Goal: Task Accomplishment & Management: Manage account settings

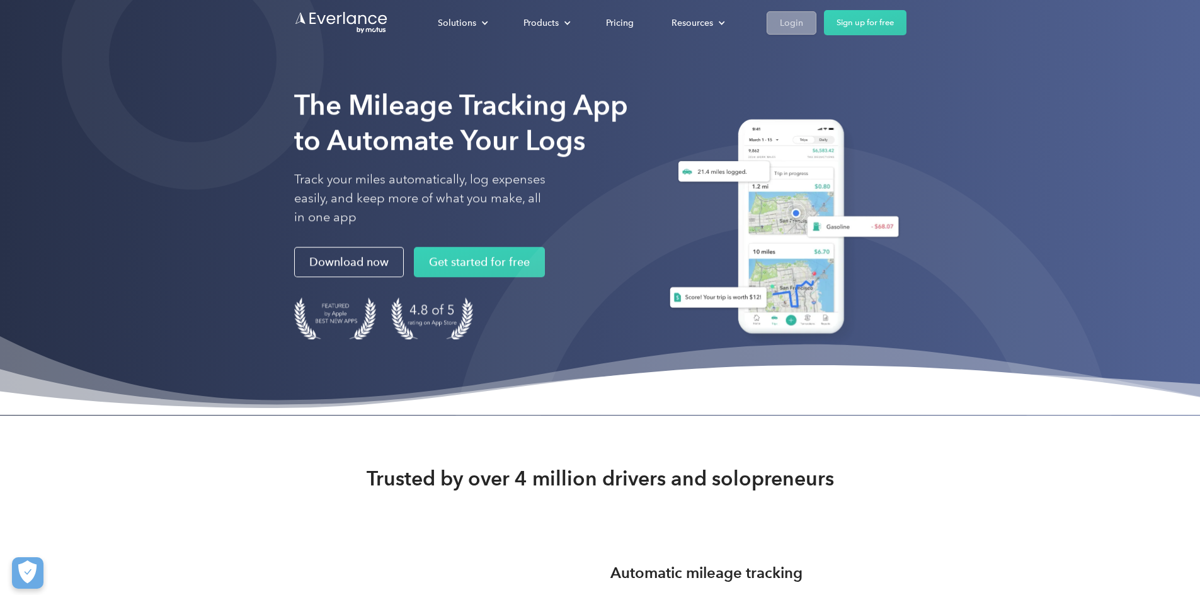
click at [817, 11] on link "Login" at bounding box center [792, 22] width 50 height 23
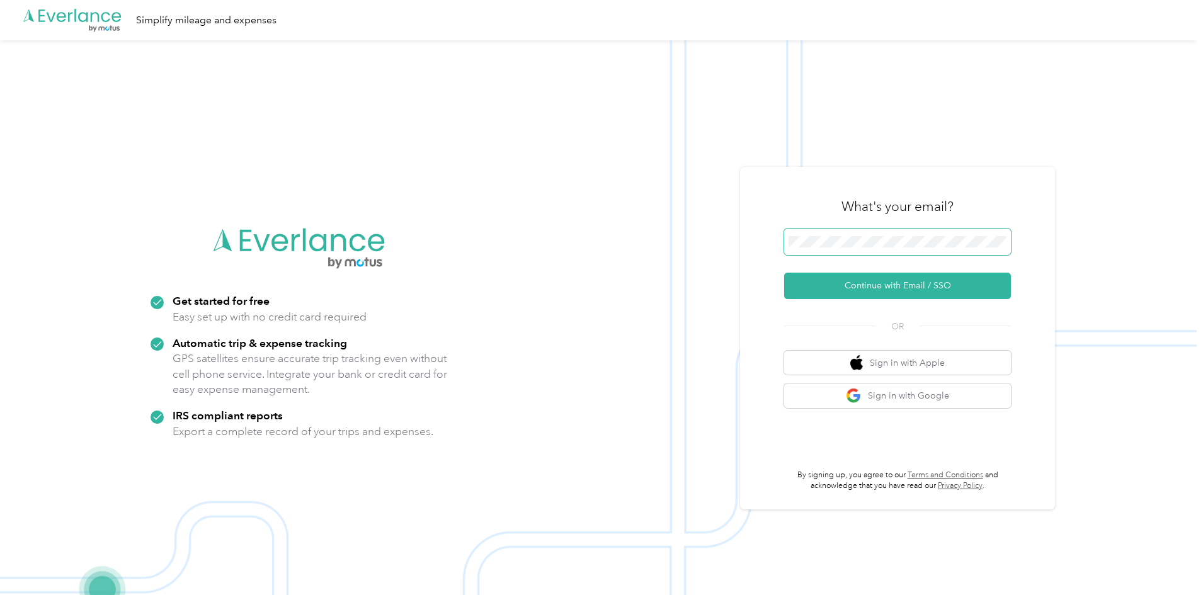
click at [877, 251] on span at bounding box center [897, 242] width 227 height 26
click at [877, 249] on span at bounding box center [897, 242] width 227 height 26
click at [869, 290] on button "Continue with Email / SSO" at bounding box center [897, 286] width 227 height 26
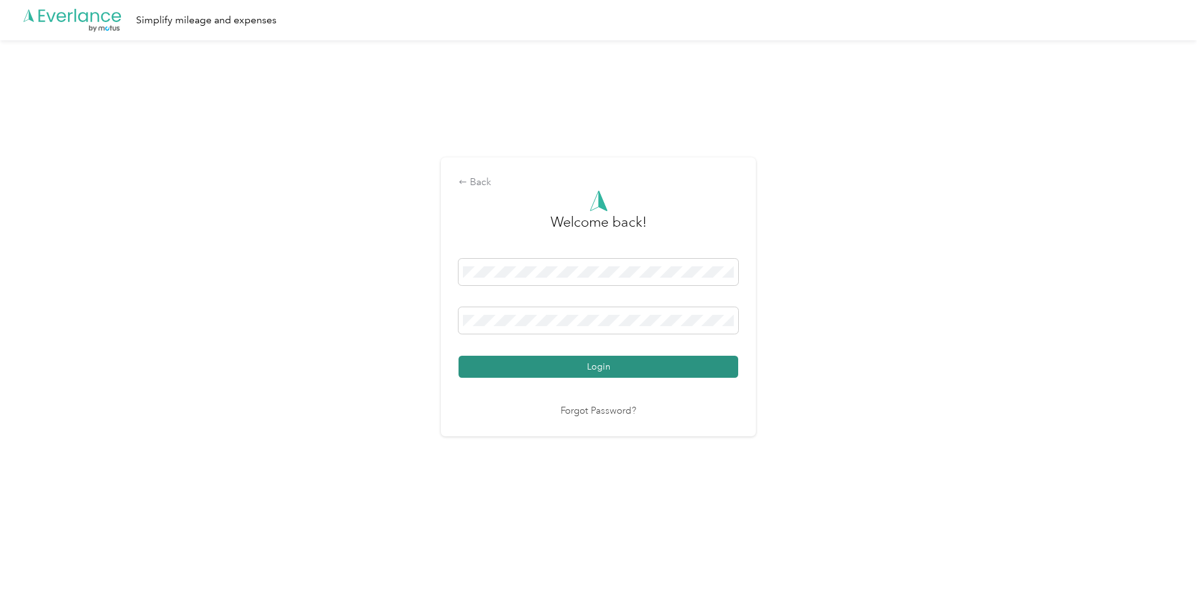
click at [667, 361] on button "Login" at bounding box center [599, 367] width 280 height 22
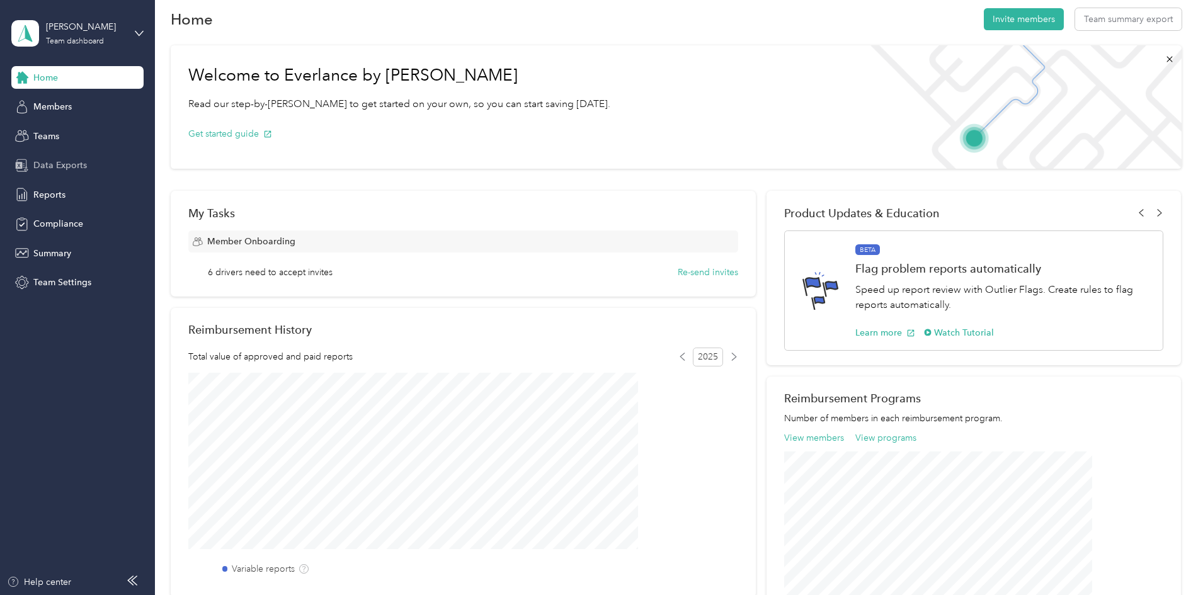
scroll to position [13, 0]
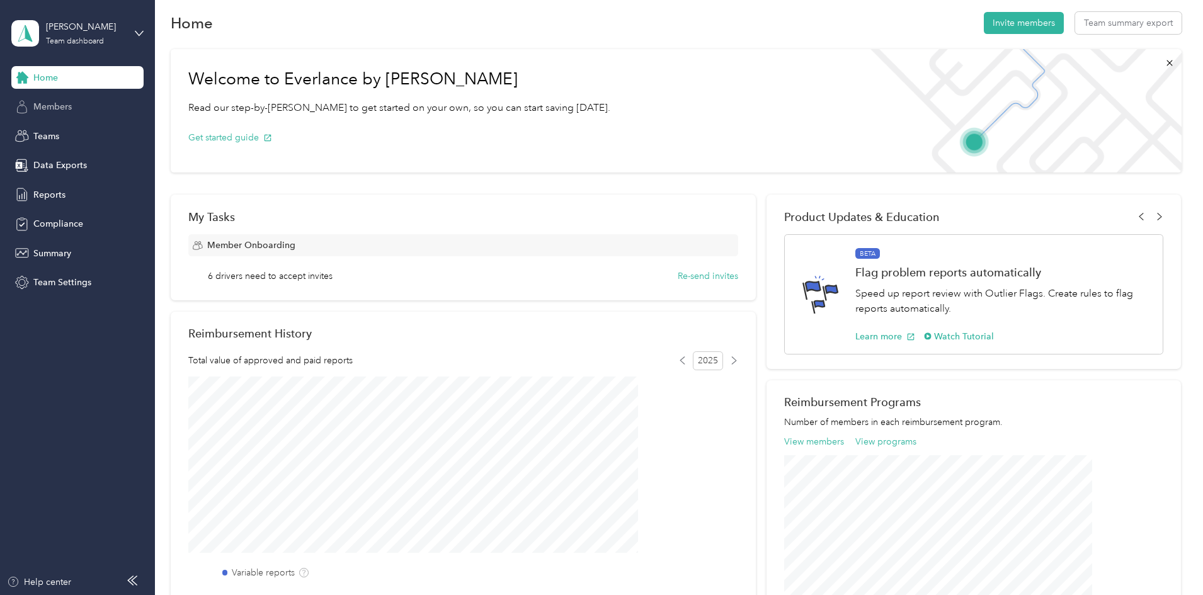
click at [83, 105] on div "Members" at bounding box center [77, 107] width 132 height 23
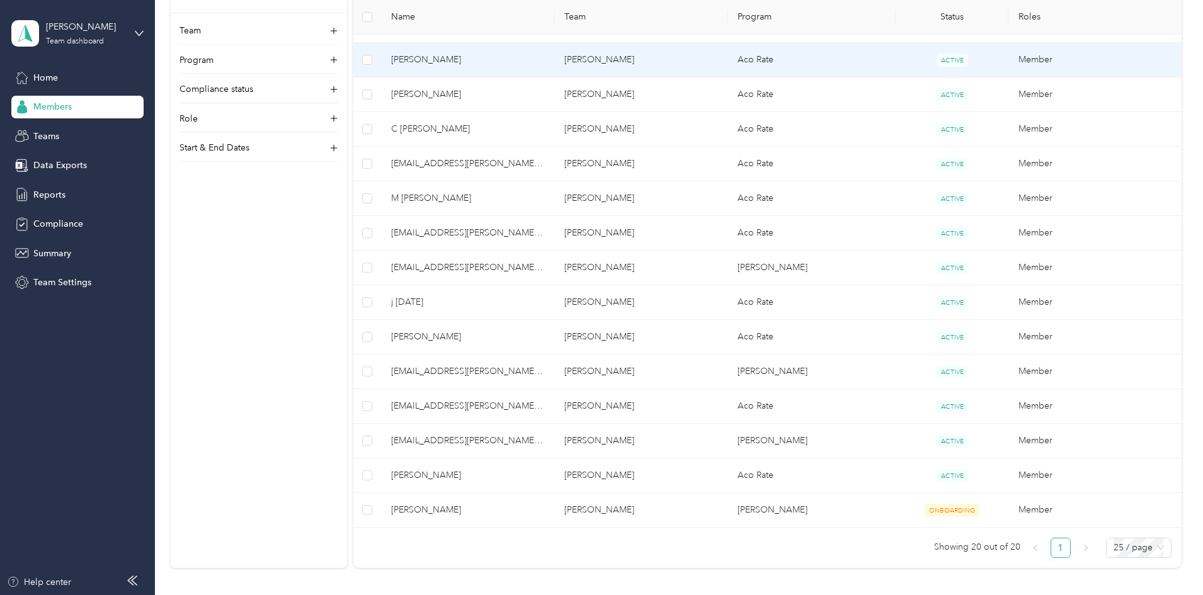
scroll to position [503, 0]
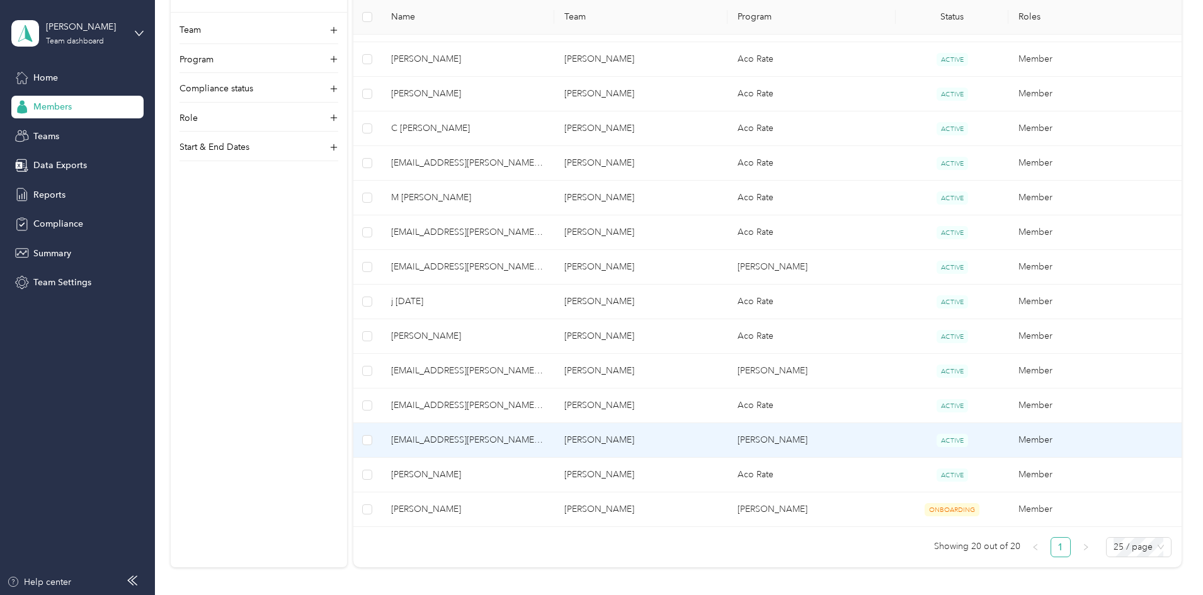
click at [554, 435] on td "[EMAIL_ADDRESS][PERSON_NAME][DOMAIN_NAME]" at bounding box center [467, 440] width 173 height 35
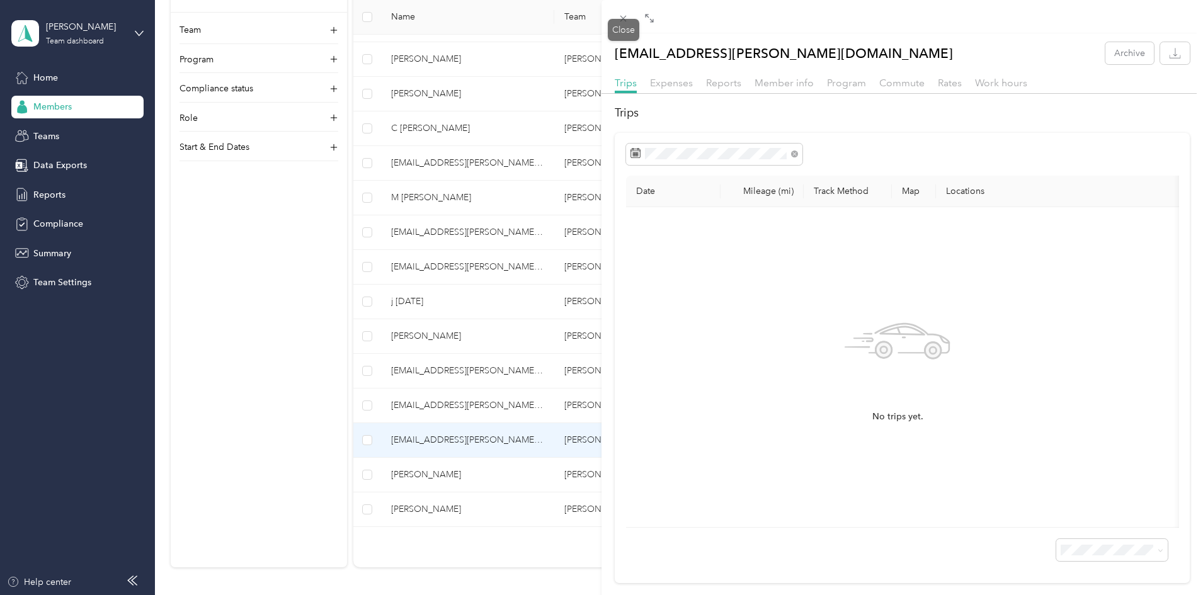
click at [623, 23] on icon at bounding box center [623, 18] width 11 height 11
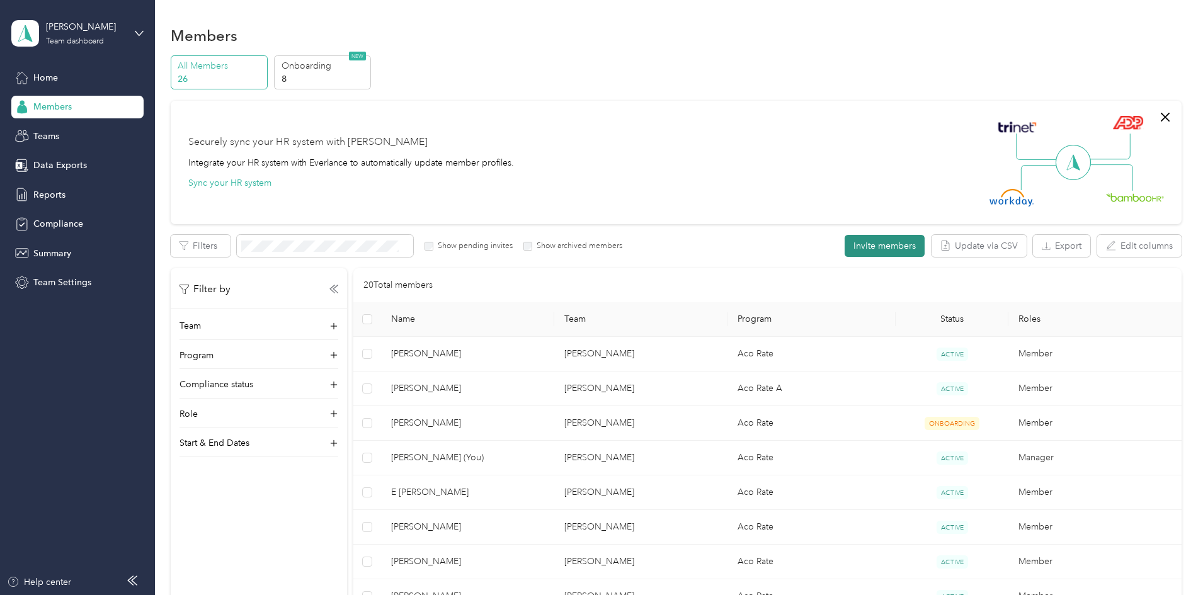
click at [845, 241] on button "Invite members" at bounding box center [885, 246] width 80 height 22
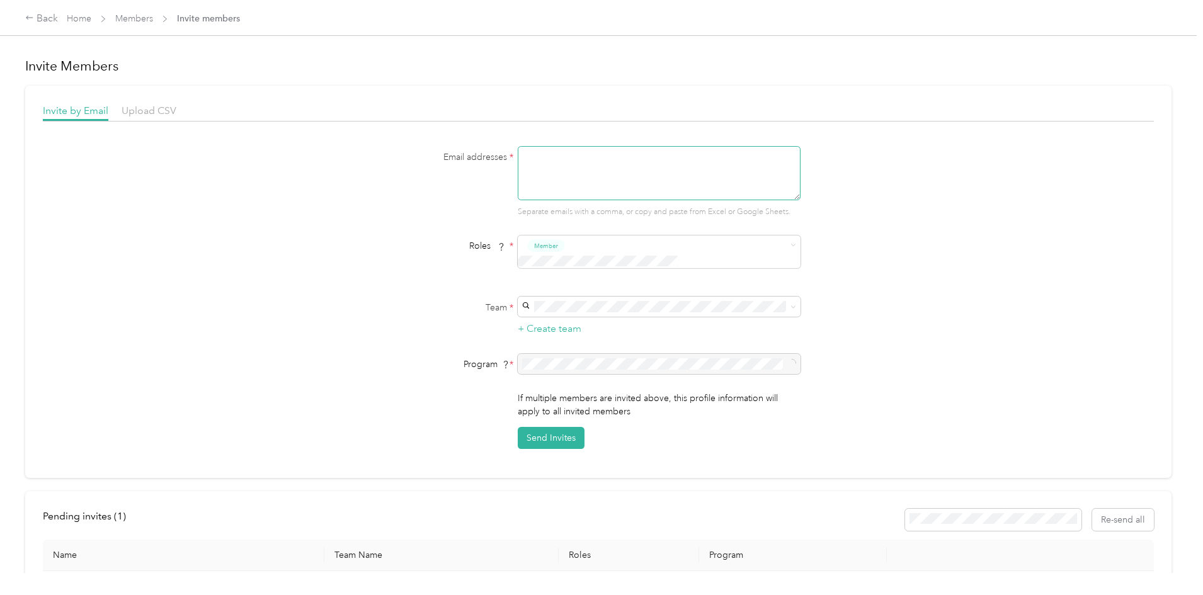
click at [537, 169] on textarea at bounding box center [659, 173] width 283 height 54
paste textarea "[EMAIL_ADDRESS][PERSON_NAME][DOMAIN_NAME]"
type textarea "[EMAIL_ADDRESS][PERSON_NAME][DOMAIN_NAME]"
click at [545, 298] on span at bounding box center [659, 307] width 283 height 20
click at [581, 317] on div "[PERSON_NAME] [PERSON_NAME]" at bounding box center [657, 321] width 265 height 29
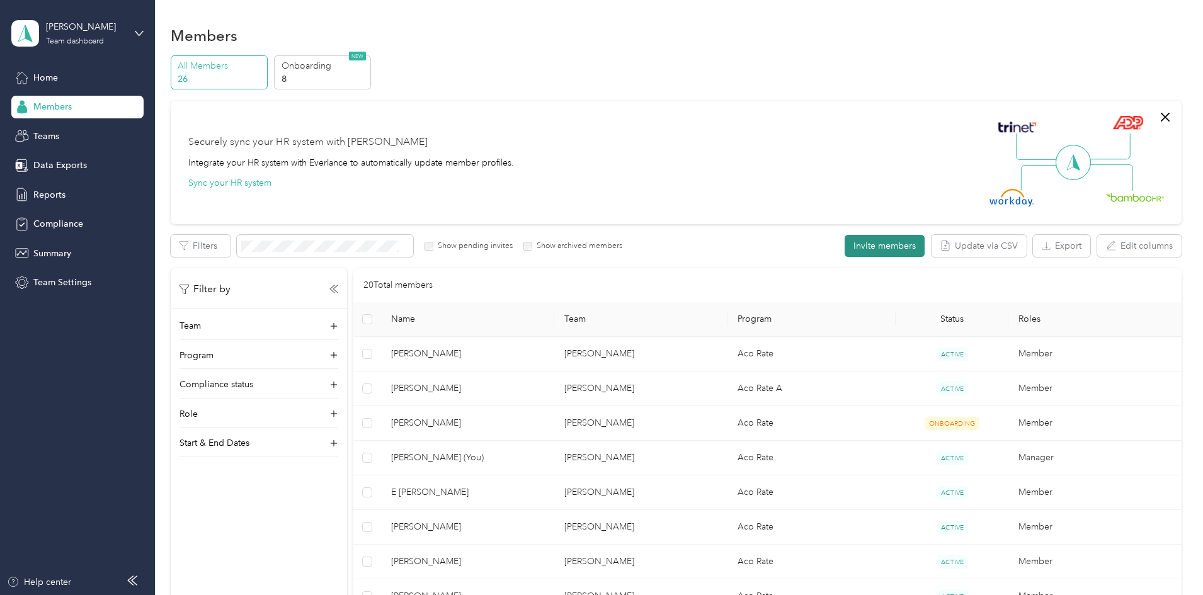
click at [845, 253] on button "Invite members" at bounding box center [885, 246] width 80 height 22
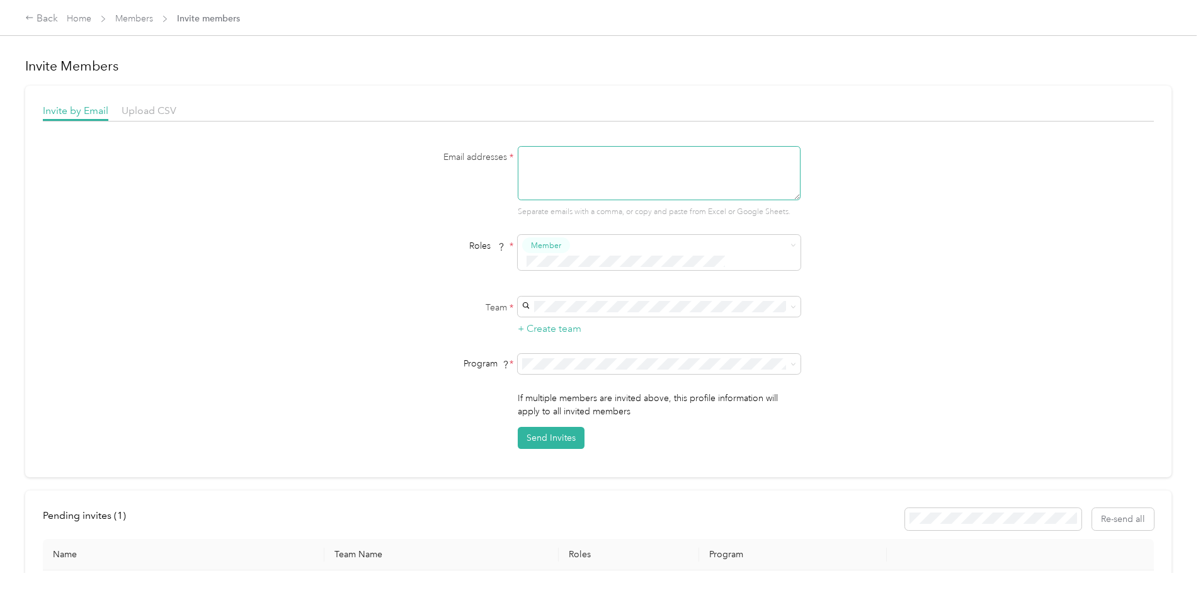
click at [594, 176] on textarea at bounding box center [659, 173] width 283 height 54
paste textarea "[EMAIL_ADDRESS][PERSON_NAME][DOMAIN_NAME]"
type textarea "[EMAIL_ADDRESS][PERSON_NAME][DOMAIN_NAME]"
click at [604, 320] on div "[PERSON_NAME] [PERSON_NAME]" at bounding box center [657, 321] width 265 height 29
click at [598, 354] on span at bounding box center [659, 364] width 283 height 20
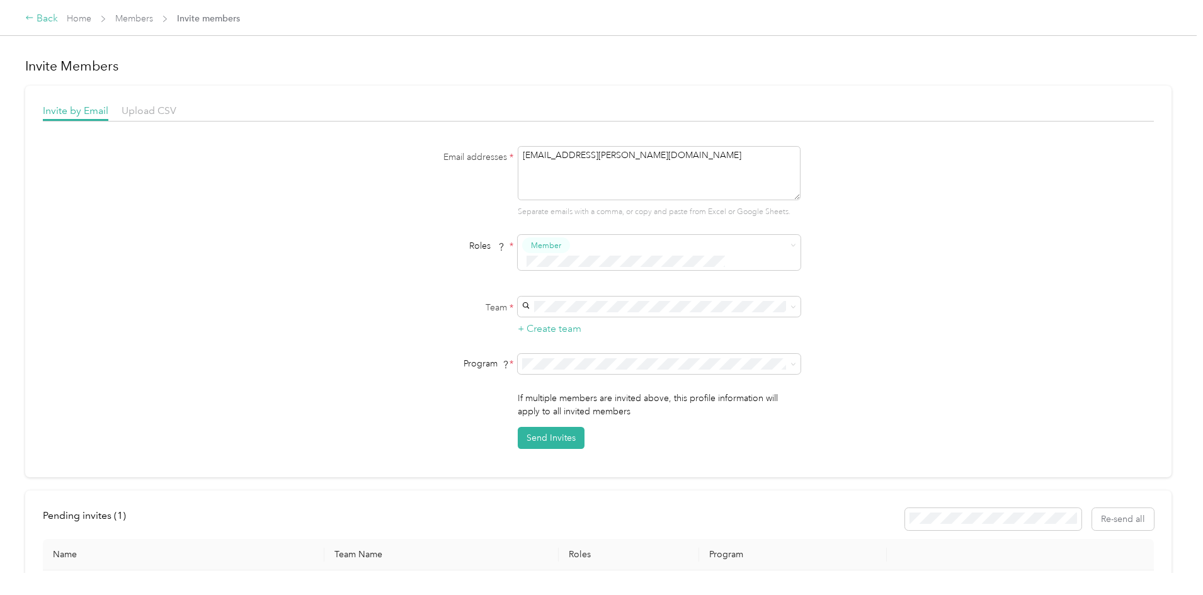
click at [58, 15] on div "Back" at bounding box center [41, 18] width 33 height 15
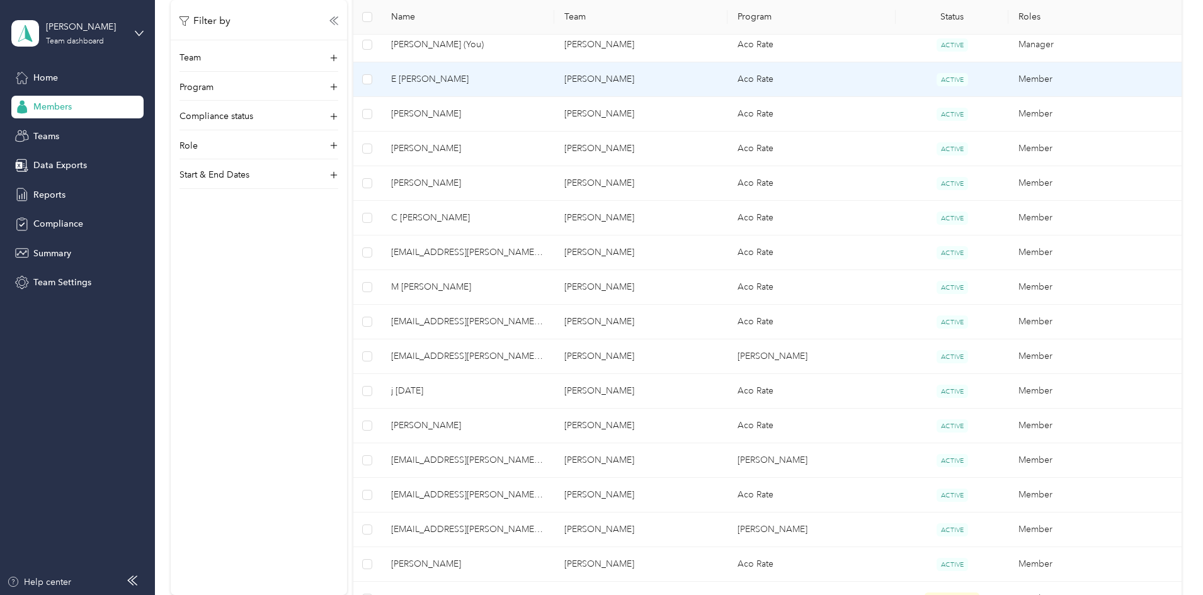
scroll to position [484, 0]
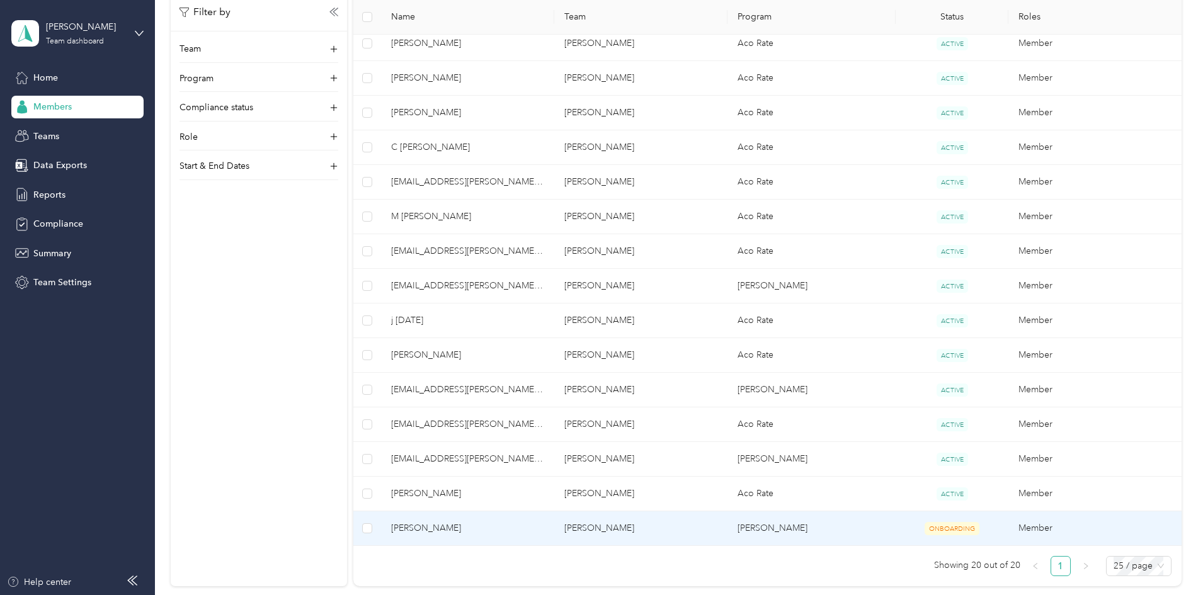
click at [742, 524] on td "[PERSON_NAME]" at bounding box center [812, 529] width 169 height 35
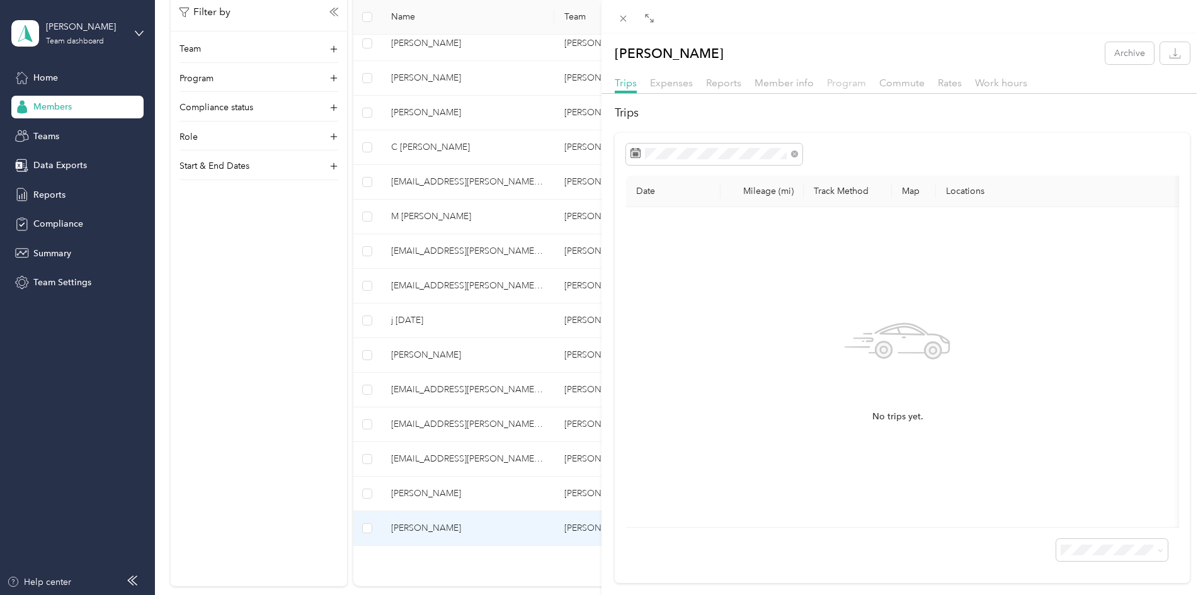
click at [859, 78] on span "Program" at bounding box center [846, 83] width 39 height 12
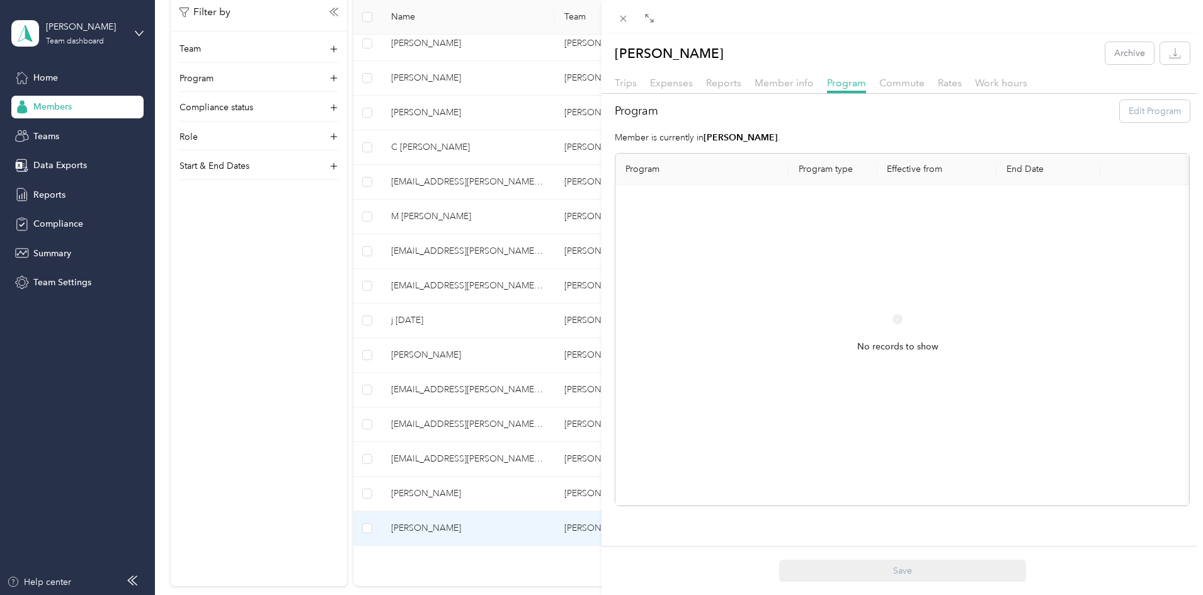
click at [869, 83] on div "Trips Expenses Reports Member info Program Commute Rates Work hours" at bounding box center [903, 85] width 602 height 18
click at [972, 81] on div "Trips Expenses Reports Member info Program Commute Rates Work hours" at bounding box center [903, 85] width 602 height 18
click at [932, 79] on div "Trips Expenses Reports Member info Program Commute Rates Work hours" at bounding box center [903, 85] width 602 height 18
click at [941, 83] on span "Rates" at bounding box center [950, 83] width 24 height 12
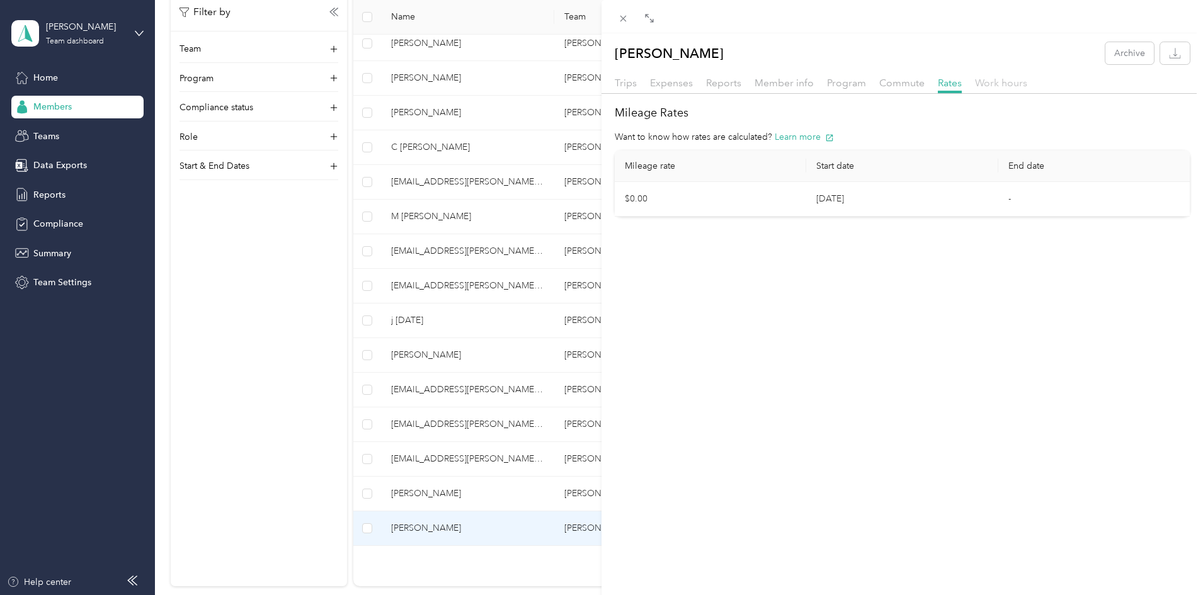
click at [989, 79] on span "Work hours" at bounding box center [1001, 83] width 52 height 12
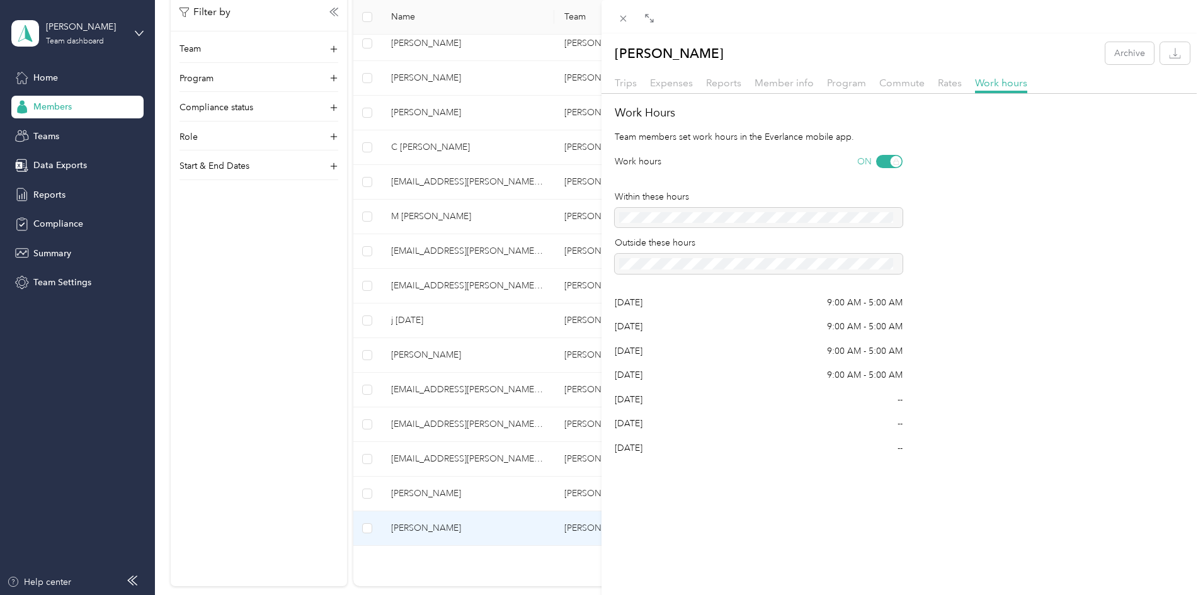
click at [643, 77] on div "Trips Expenses Reports Member info Program Commute Rates Work hours" at bounding box center [903, 85] width 602 height 18
click at [625, 83] on span "Trips" at bounding box center [626, 83] width 22 height 12
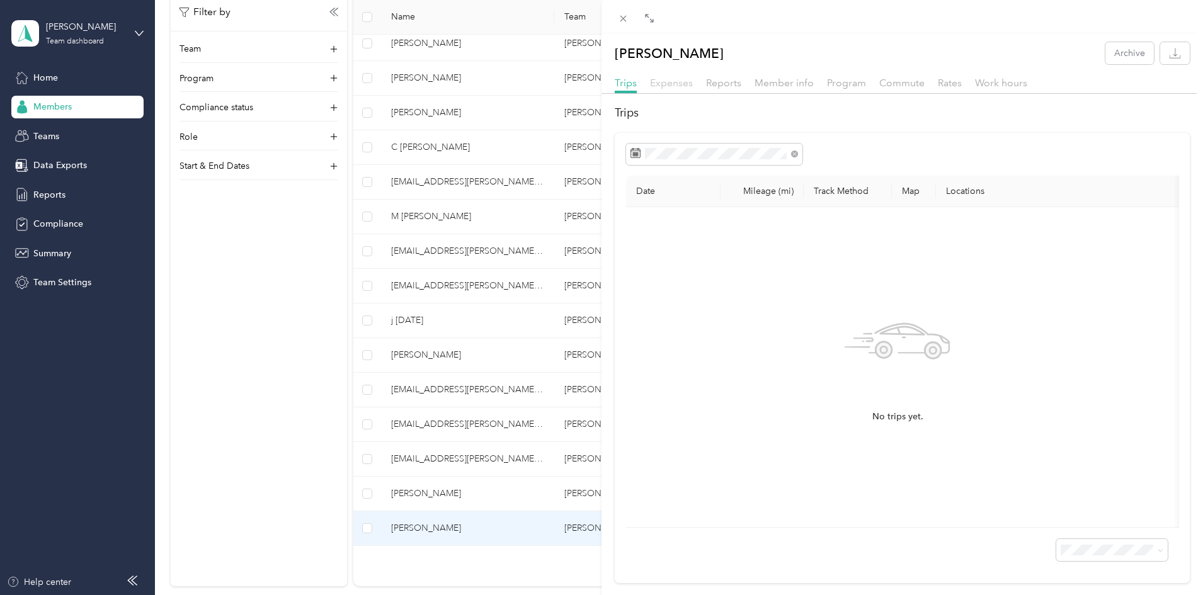
click at [662, 84] on span "Expenses" at bounding box center [671, 83] width 43 height 12
click at [709, 80] on span "Reports" at bounding box center [723, 83] width 35 height 12
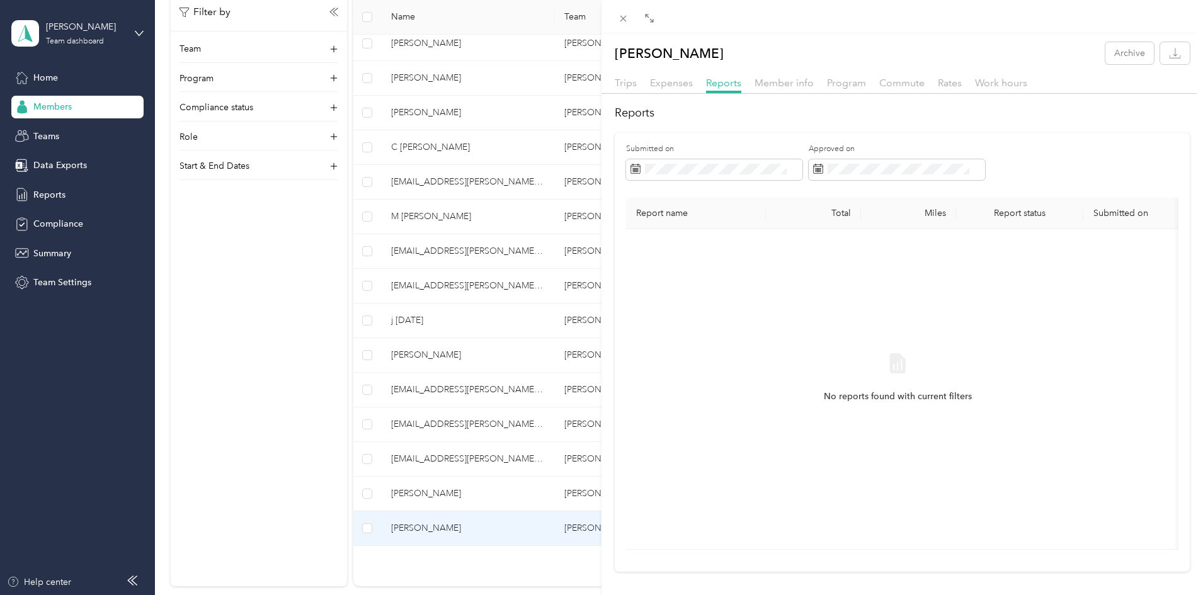
click at [331, 275] on div "[PERSON_NAME] Archive Trips Expenses Reports Member info Program Commute Rates …" at bounding box center [601, 297] width 1203 height 595
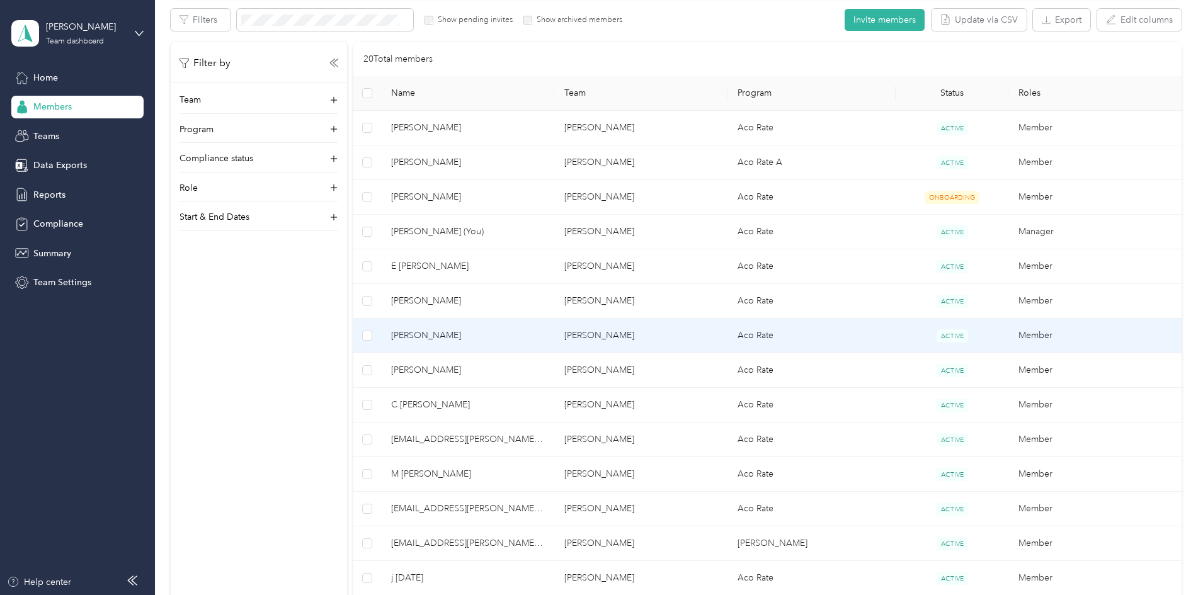
scroll to position [225, 0]
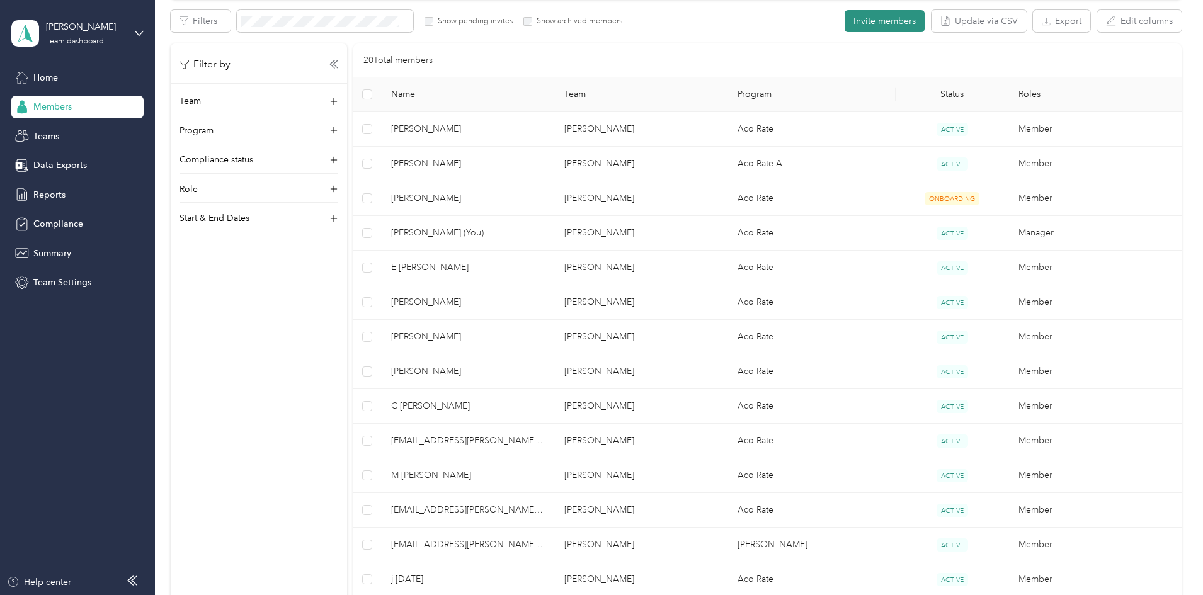
click at [845, 27] on button "Invite members" at bounding box center [885, 21] width 80 height 22
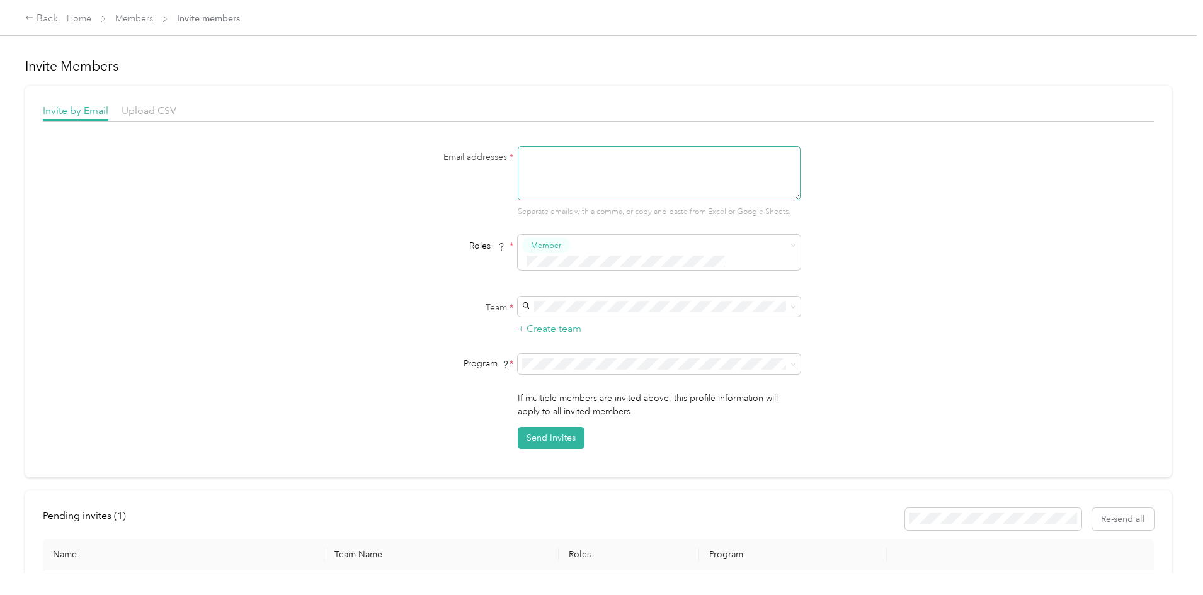
click at [576, 155] on textarea at bounding box center [659, 173] width 283 height 54
paste textarea "[EMAIL_ADDRESS][PERSON_NAME][DOMAIN_NAME]"
type textarea "[EMAIL_ADDRESS][PERSON_NAME][DOMAIN_NAME]"
click at [580, 316] on div "[PERSON_NAME] [PERSON_NAME]" at bounding box center [657, 321] width 265 height 29
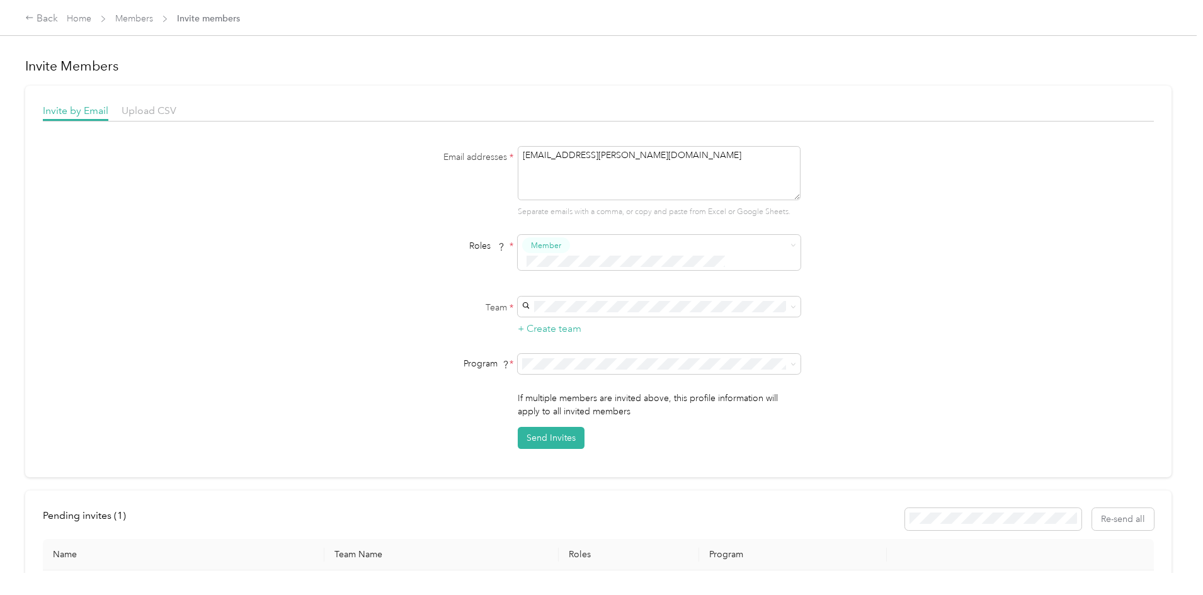
click at [577, 335] on form "Email addresses * [EMAIL_ADDRESS][PERSON_NAME][DOMAIN_NAME] Separate emails wit…" at bounding box center [598, 297] width 485 height 303
click at [575, 354] on span at bounding box center [659, 364] width 283 height 20
click at [614, 393] on div "Aco Rate (CPM)" at bounding box center [657, 392] width 265 height 13
click at [562, 427] on button "Send Invites" at bounding box center [551, 438] width 67 height 22
click at [58, 21] on div "Back" at bounding box center [41, 18] width 33 height 15
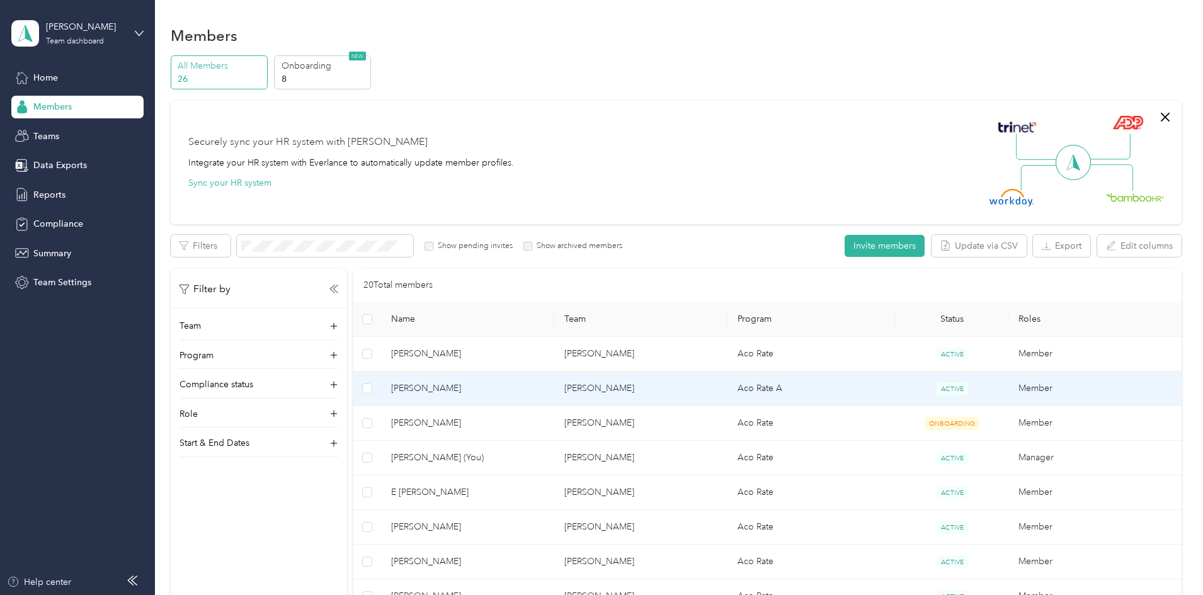
click at [544, 385] on span "[PERSON_NAME]" at bounding box center [467, 389] width 153 height 14
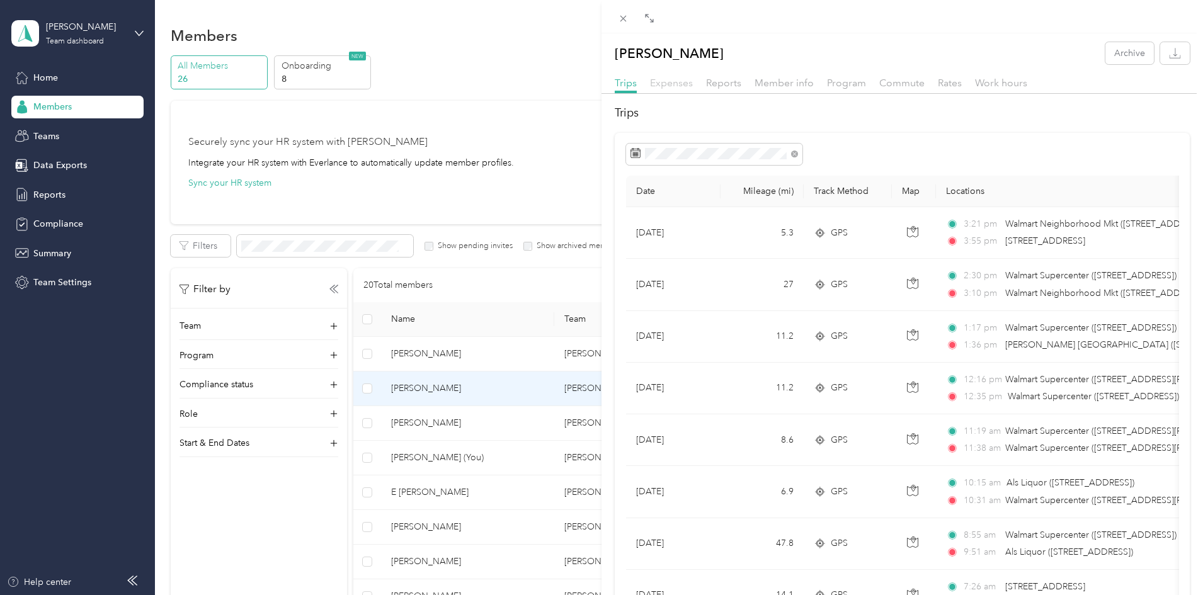
click at [669, 79] on span "Expenses" at bounding box center [671, 83] width 43 height 12
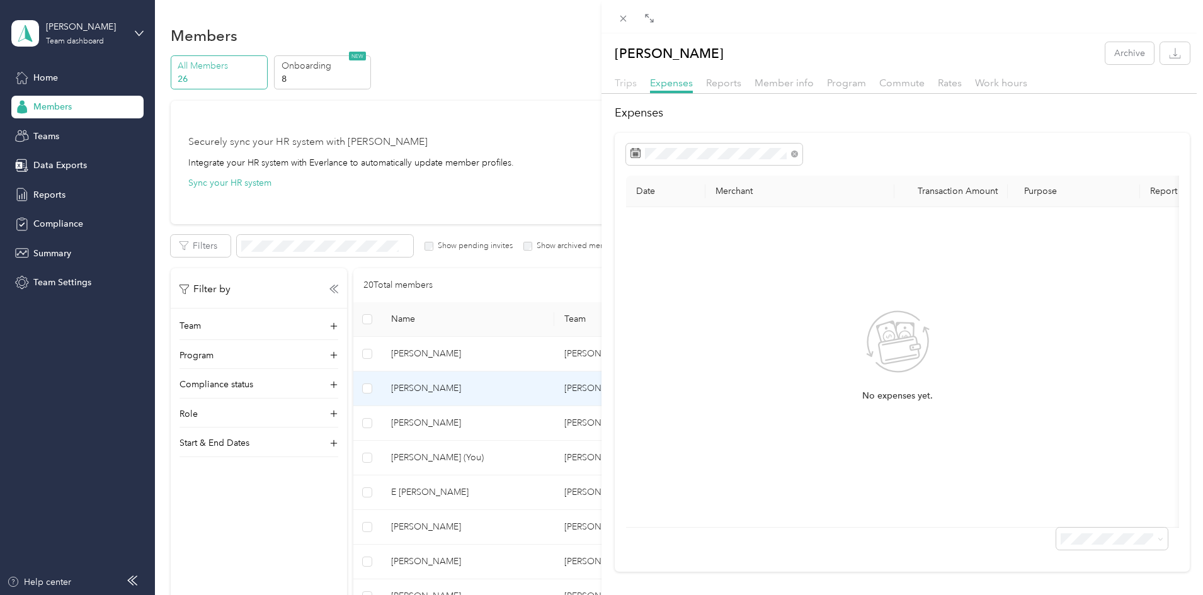
click at [633, 77] on span "Trips" at bounding box center [626, 83] width 22 height 12
click at [706, 91] on div "Trips Expenses Reports Member info Program Commute Rates Work hours" at bounding box center [903, 85] width 602 height 18
click at [720, 82] on span "Reports" at bounding box center [723, 83] width 35 height 12
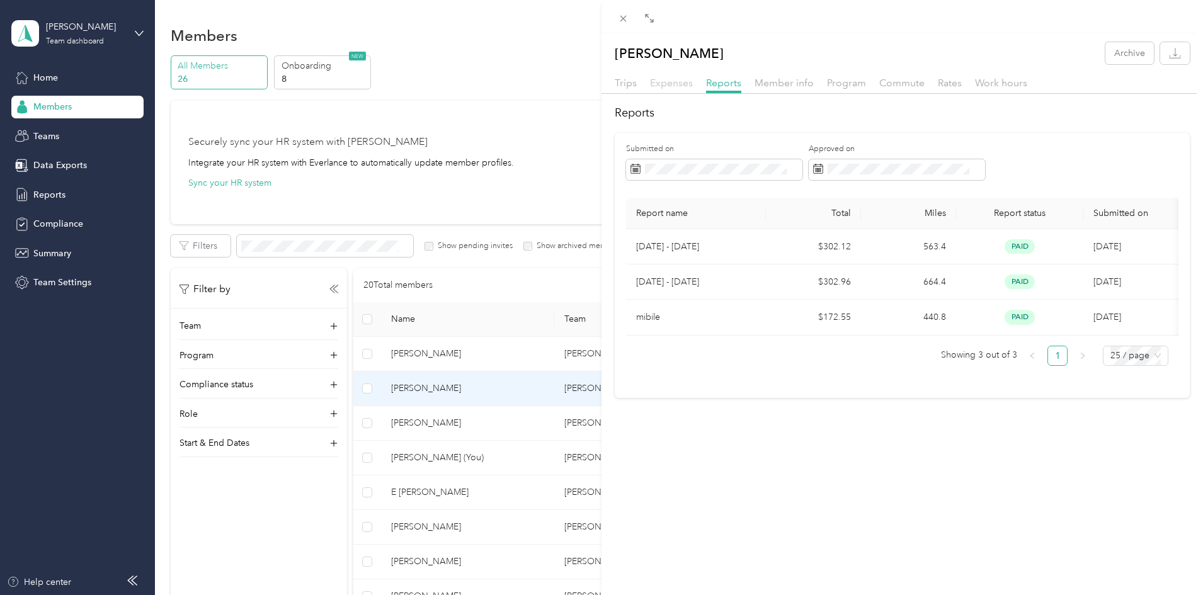
click at [665, 83] on span "Expenses" at bounding box center [671, 83] width 43 height 12
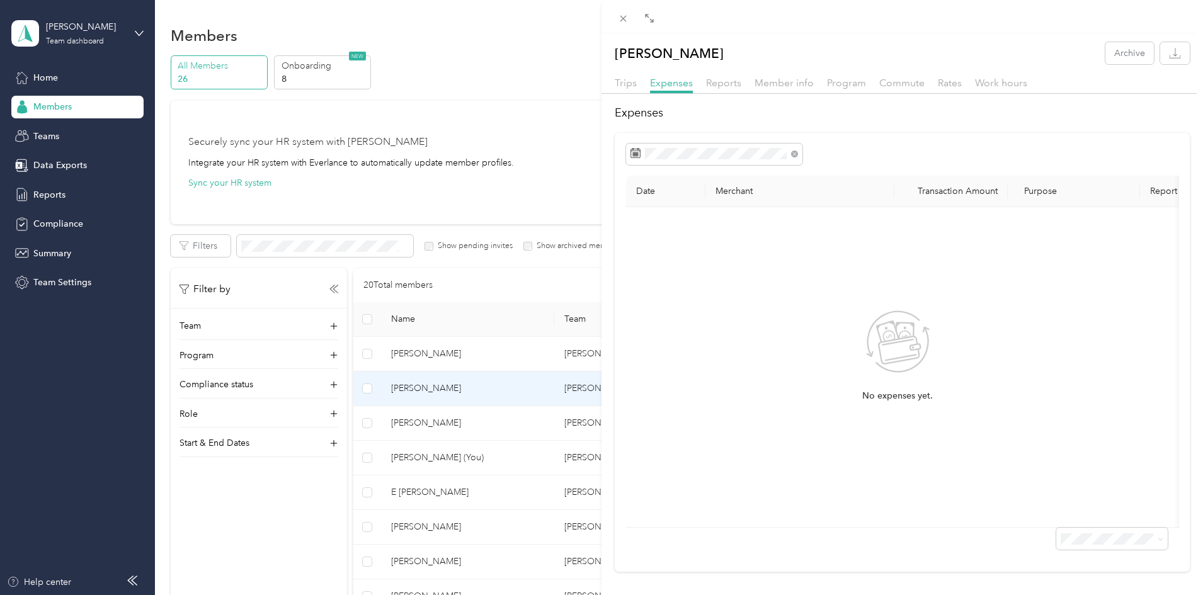
click at [638, 82] on div "Trips Expenses Reports Member info Program Commute Rates Work hours" at bounding box center [903, 85] width 602 height 18
click at [638, 83] on div "Trips Expenses Reports Member info Program Commute Rates Work hours" at bounding box center [903, 85] width 602 height 18
click at [629, 84] on span "Trips" at bounding box center [626, 83] width 22 height 12
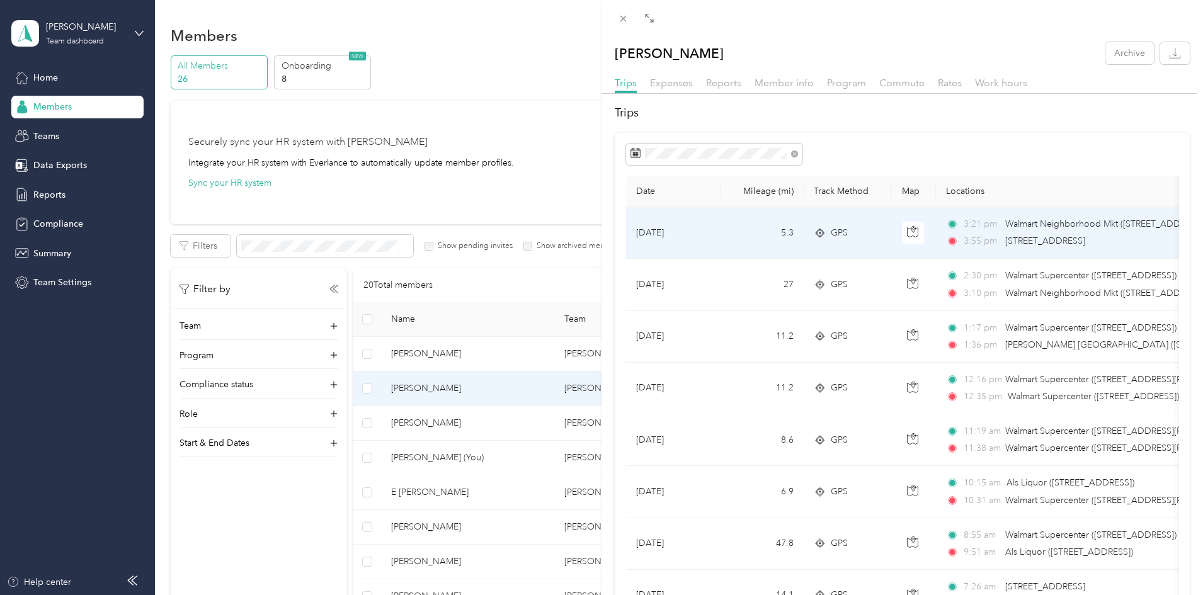
click at [776, 239] on td "5.3" at bounding box center [762, 233] width 83 height 52
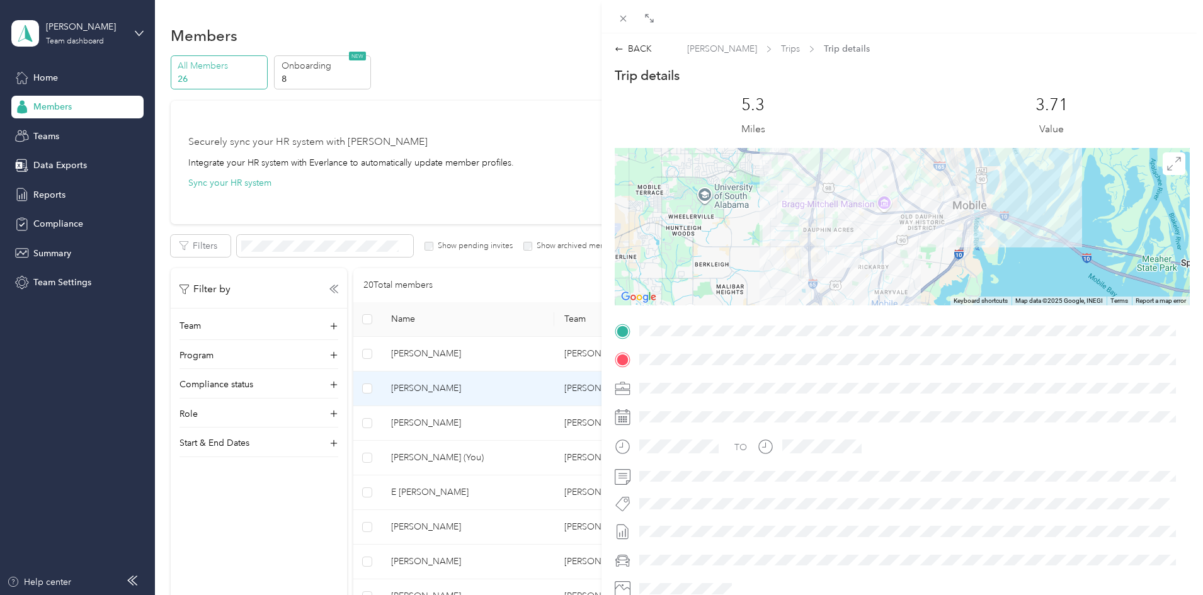
click at [636, 58] on div "BACK [PERSON_NAME] Trips Trip details Trip details This trip cannot be edited b…" at bounding box center [903, 334] width 602 height 585
click at [638, 47] on div "BACK" at bounding box center [633, 48] width 37 height 13
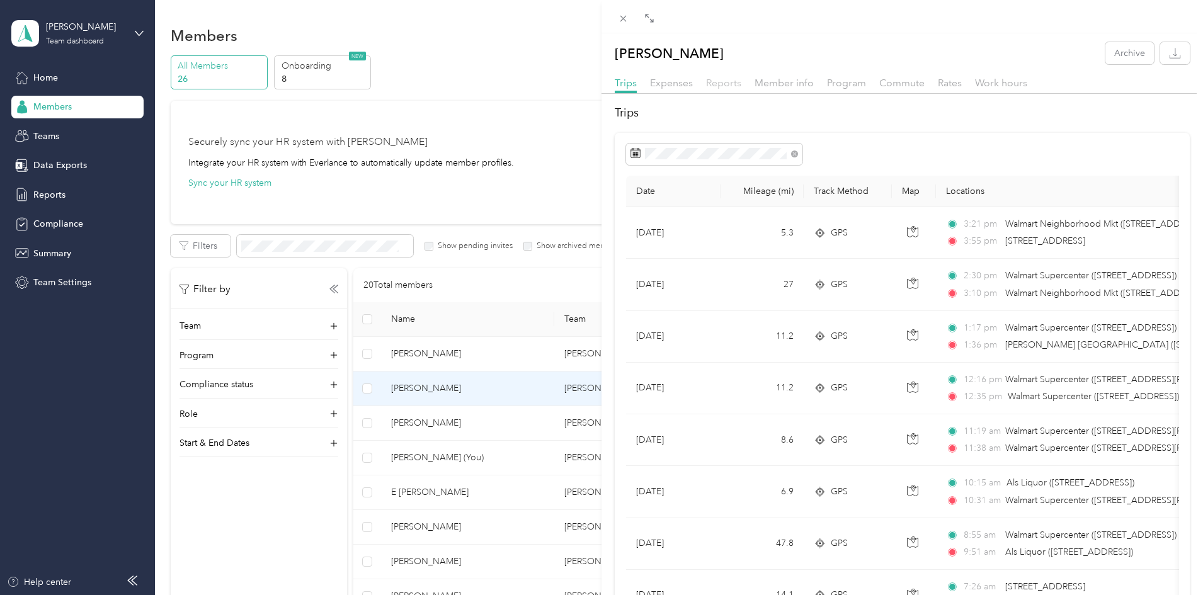
click at [717, 79] on span "Reports" at bounding box center [723, 83] width 35 height 12
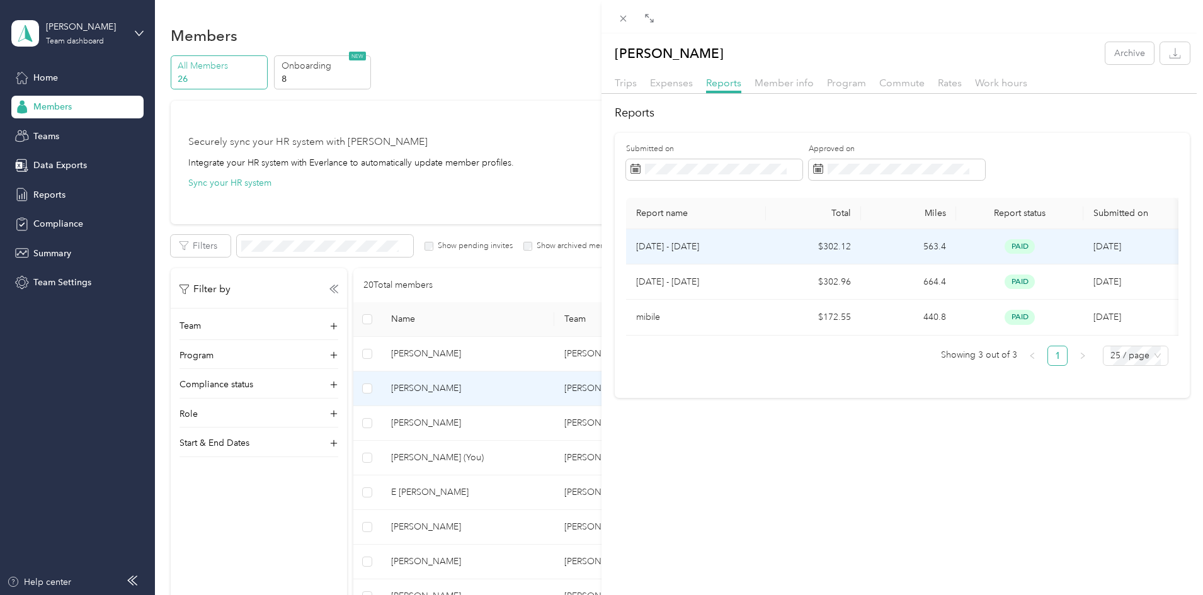
click at [718, 251] on p "[DATE] - [DATE]" at bounding box center [696, 247] width 120 height 14
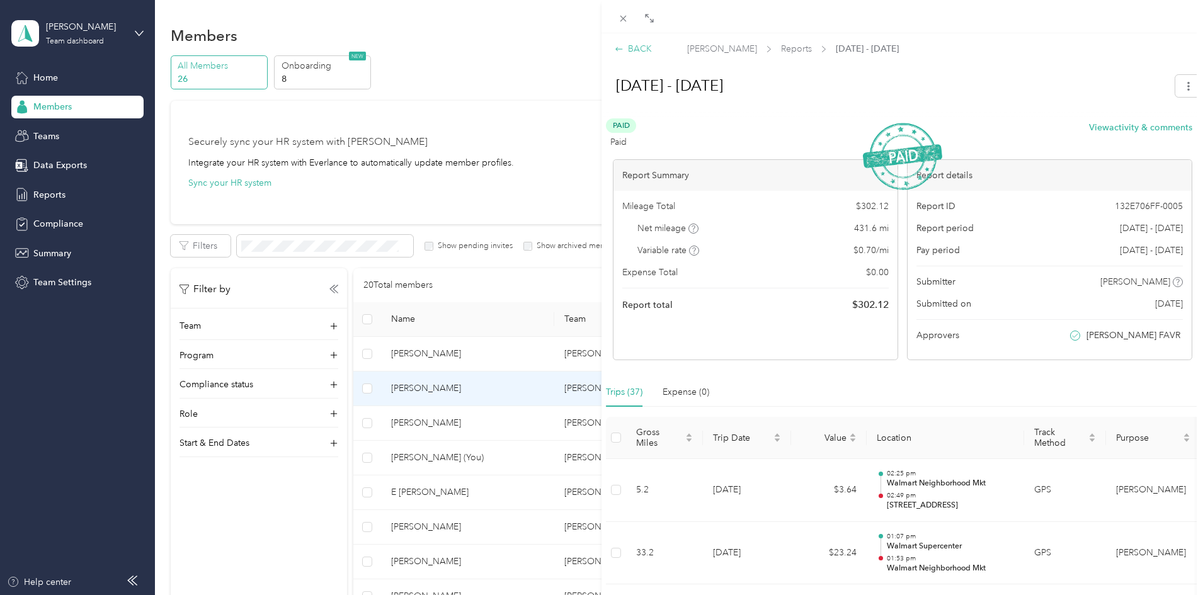
click at [634, 54] on div "BACK" at bounding box center [633, 48] width 37 height 13
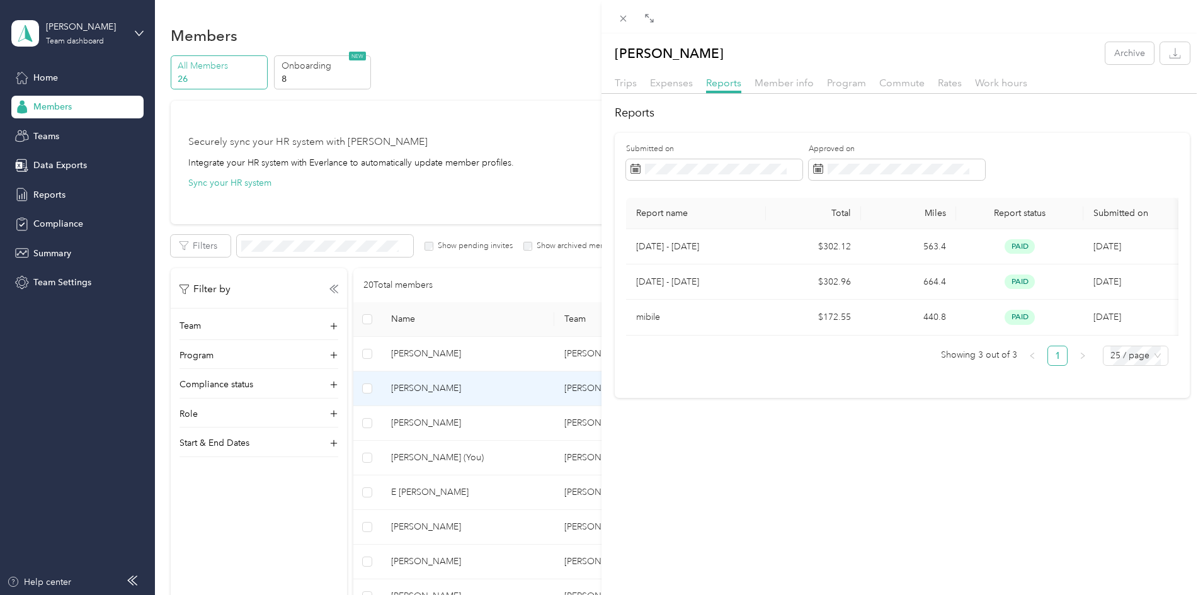
click at [619, 26] on div at bounding box center [903, 16] width 602 height 33
click at [588, 103] on div "[PERSON_NAME] Archive Trips Expenses Reports Member info Program Commute Rates …" at bounding box center [601, 297] width 1203 height 595
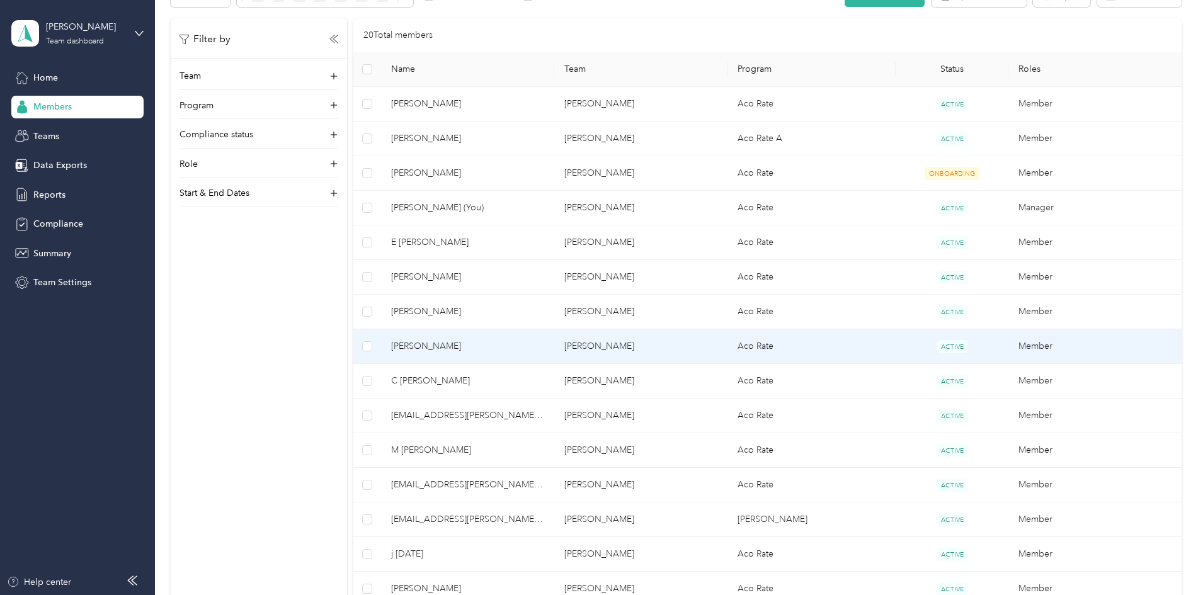
scroll to position [244, 0]
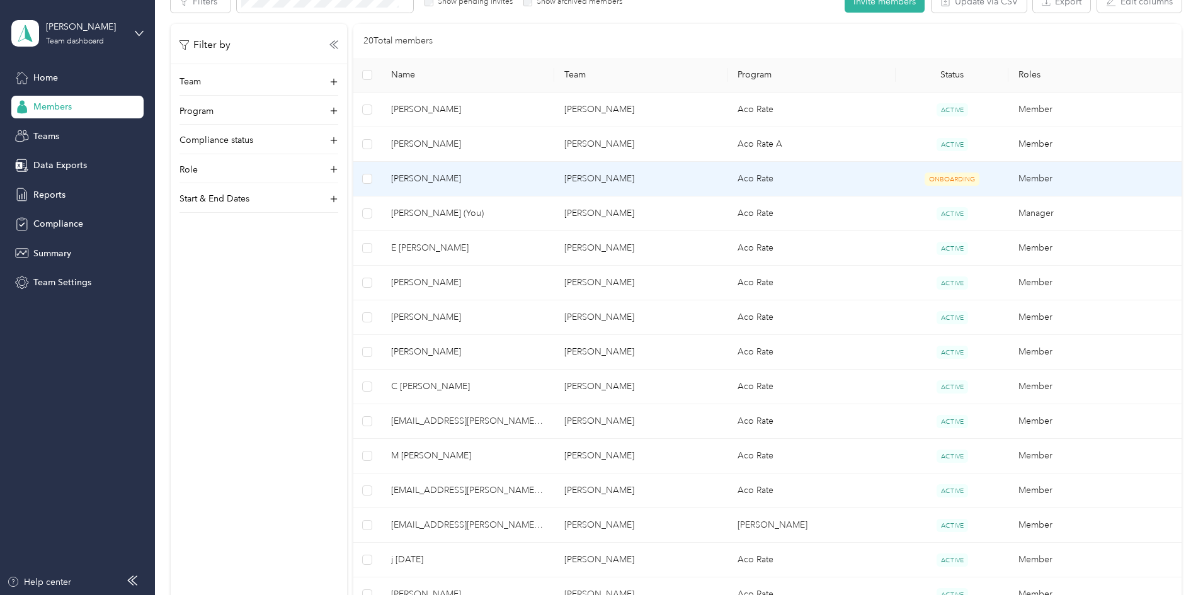
click at [544, 177] on span "[PERSON_NAME]" at bounding box center [467, 179] width 153 height 14
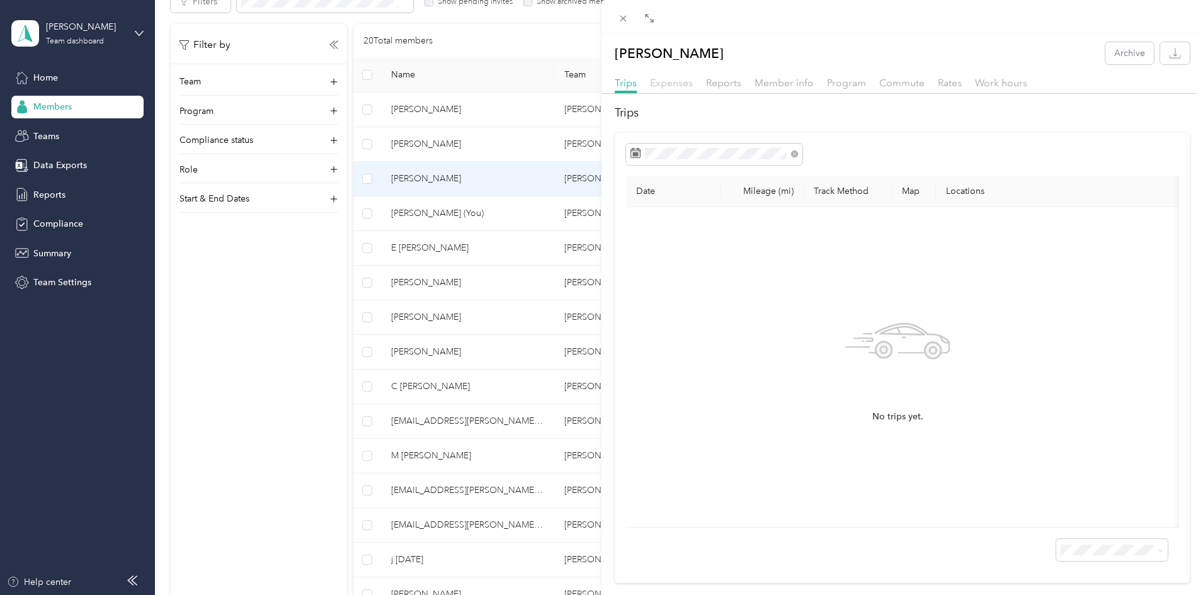
click at [668, 78] on span "Expenses" at bounding box center [671, 83] width 43 height 12
click at [415, 279] on div "[PERSON_NAME] Archive Trips Expenses Reports Member info Program Commute Rates …" at bounding box center [601, 297] width 1203 height 595
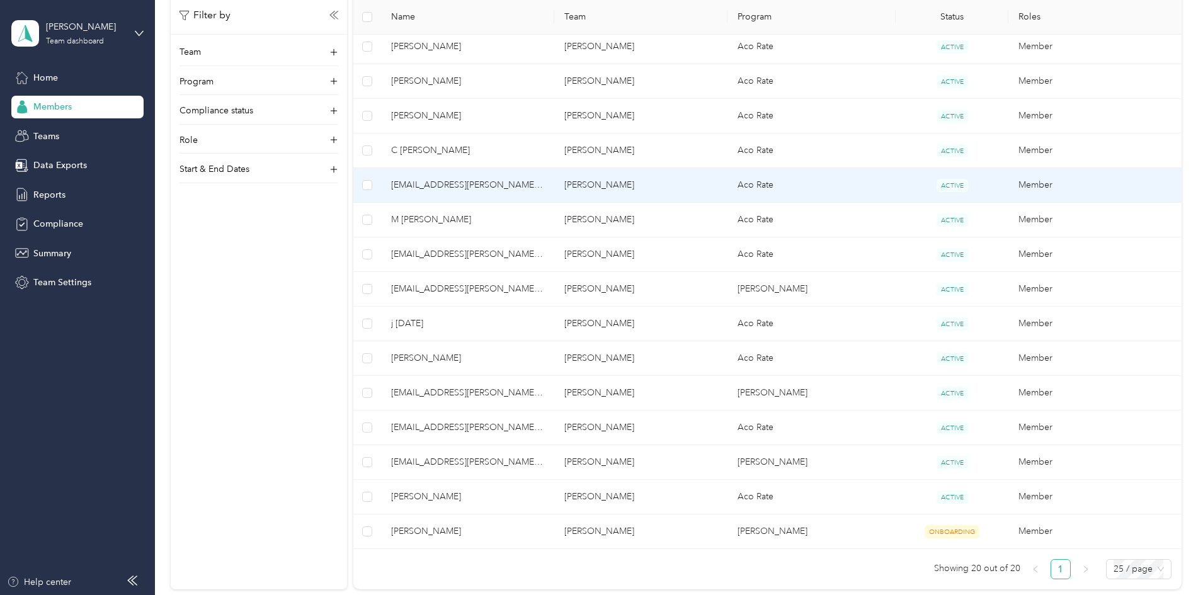
scroll to position [481, 0]
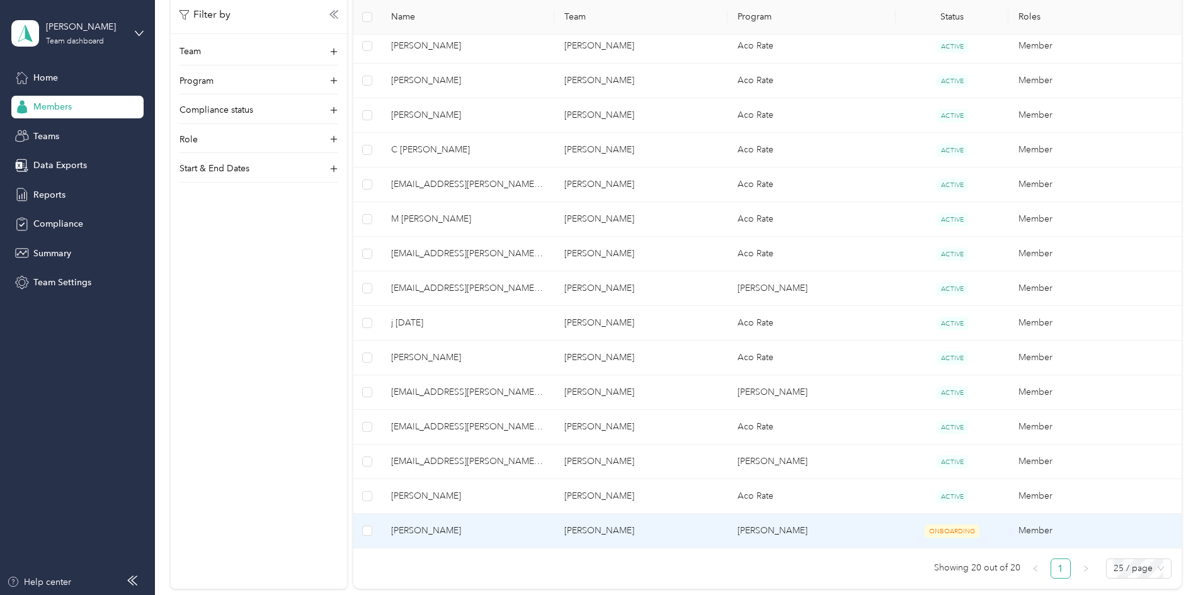
click at [744, 529] on td "[PERSON_NAME]" at bounding box center [812, 531] width 169 height 35
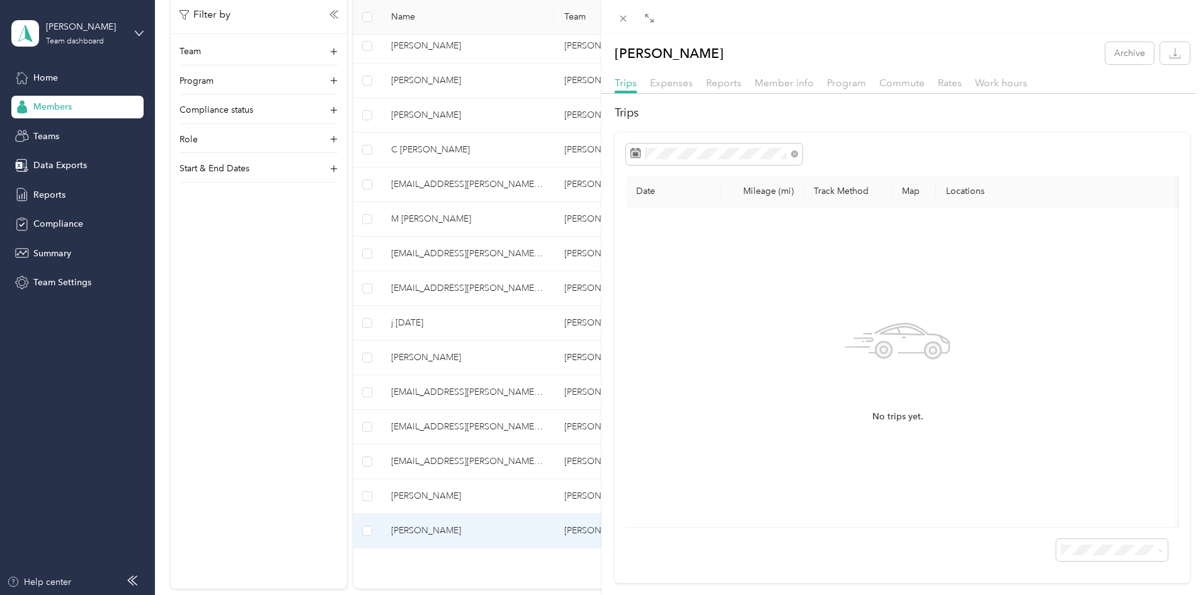
click at [353, 302] on div "[PERSON_NAME] Archive Trips Expenses Reports Member info Program Commute Rates …" at bounding box center [601, 297] width 1203 height 595
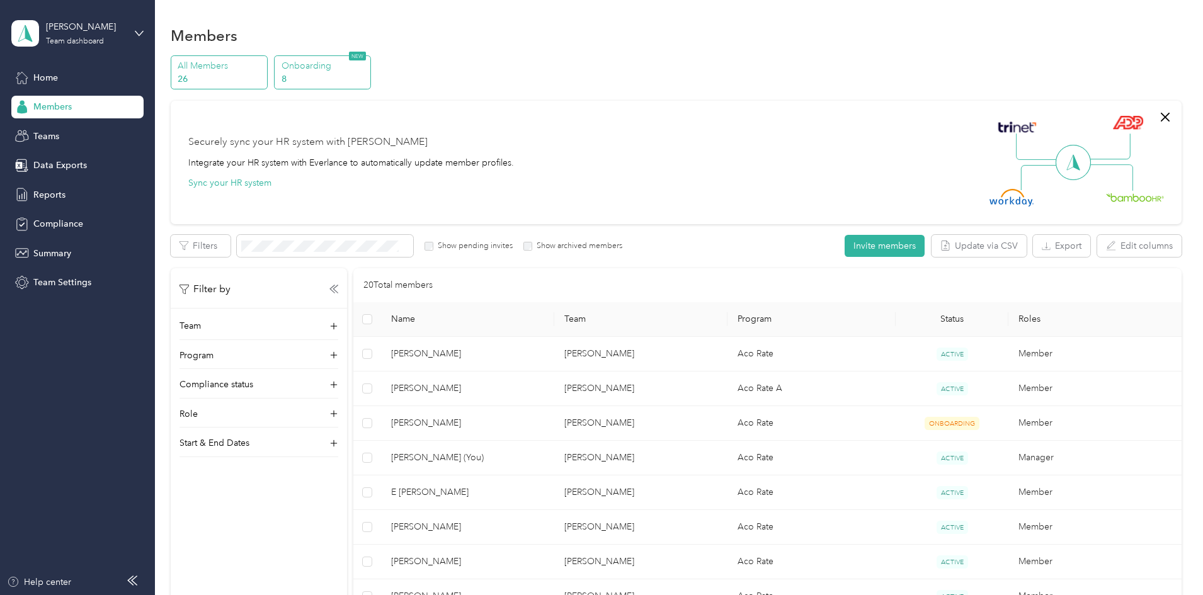
click at [367, 67] on p "Onboarding" at bounding box center [325, 65] width 86 height 13
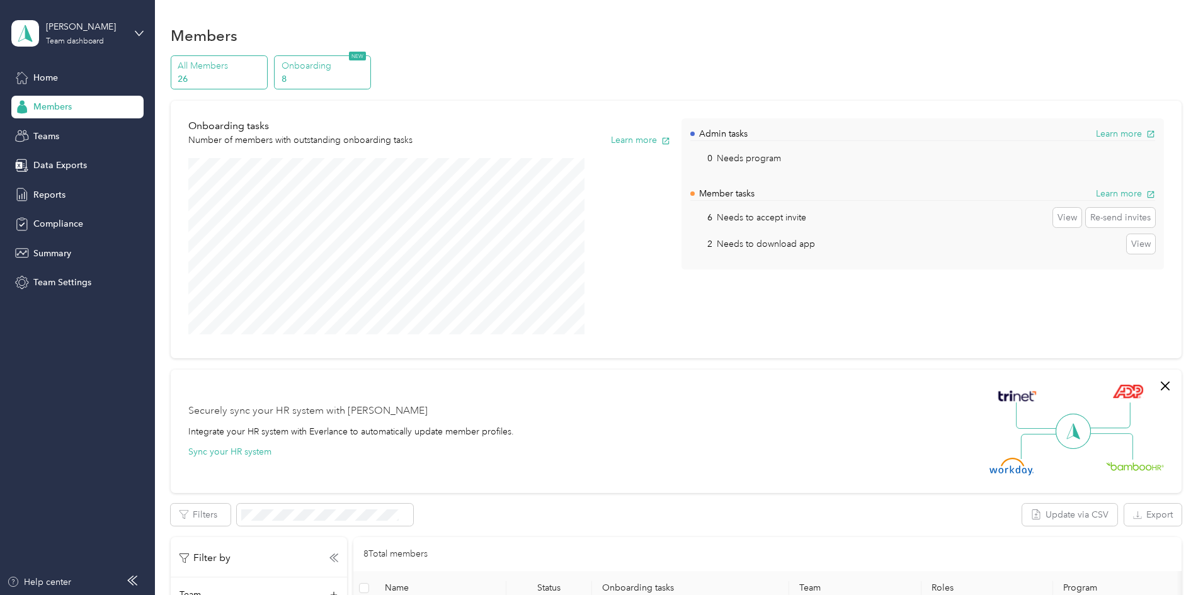
click at [263, 70] on p "All Members" at bounding box center [221, 65] width 86 height 13
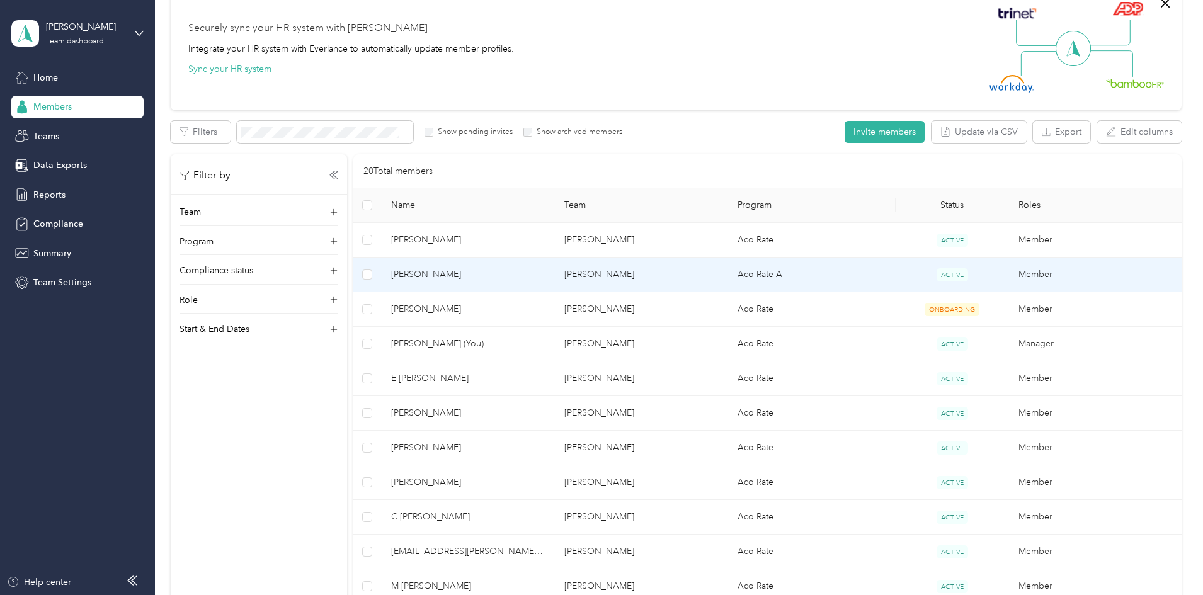
scroll to position [115, 0]
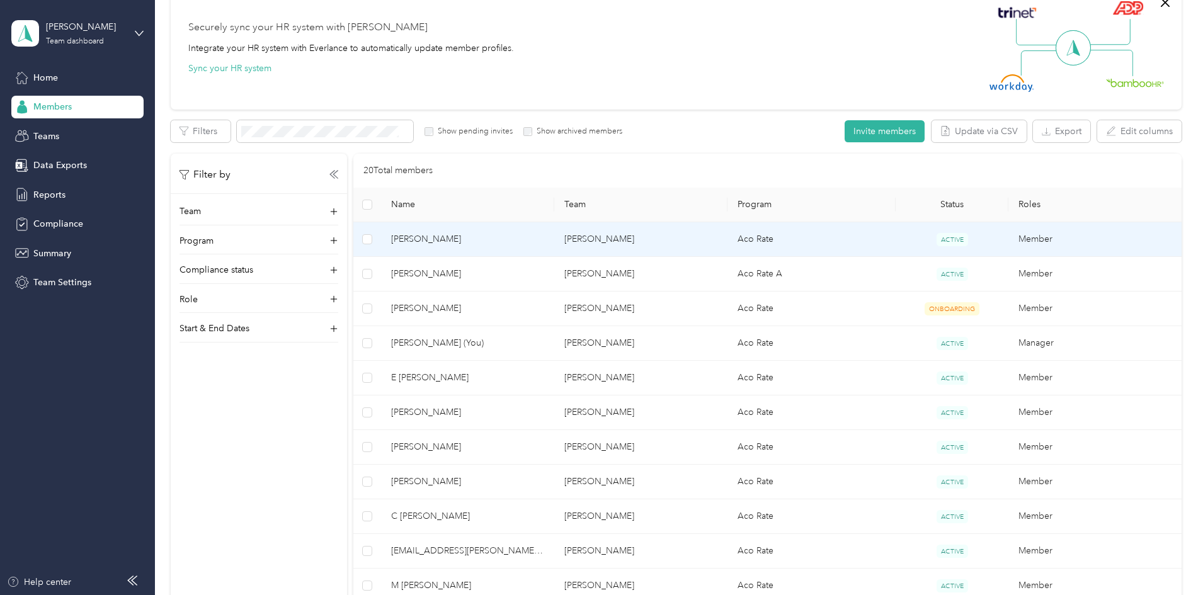
click at [510, 243] on span "[PERSON_NAME]" at bounding box center [467, 239] width 153 height 14
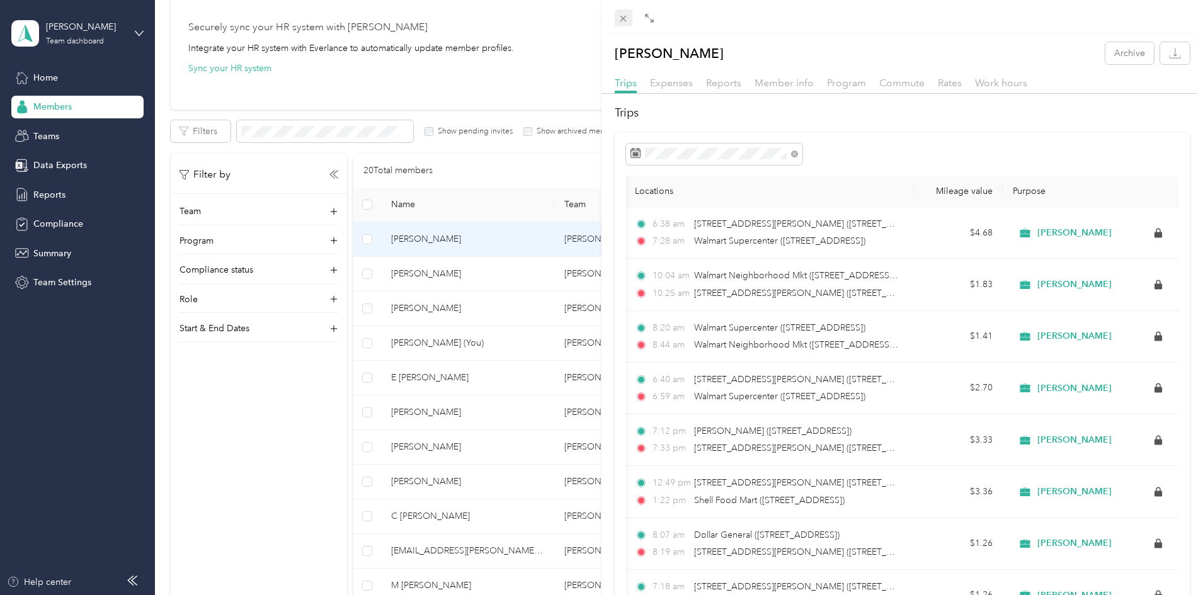
click at [621, 20] on icon at bounding box center [623, 18] width 11 height 11
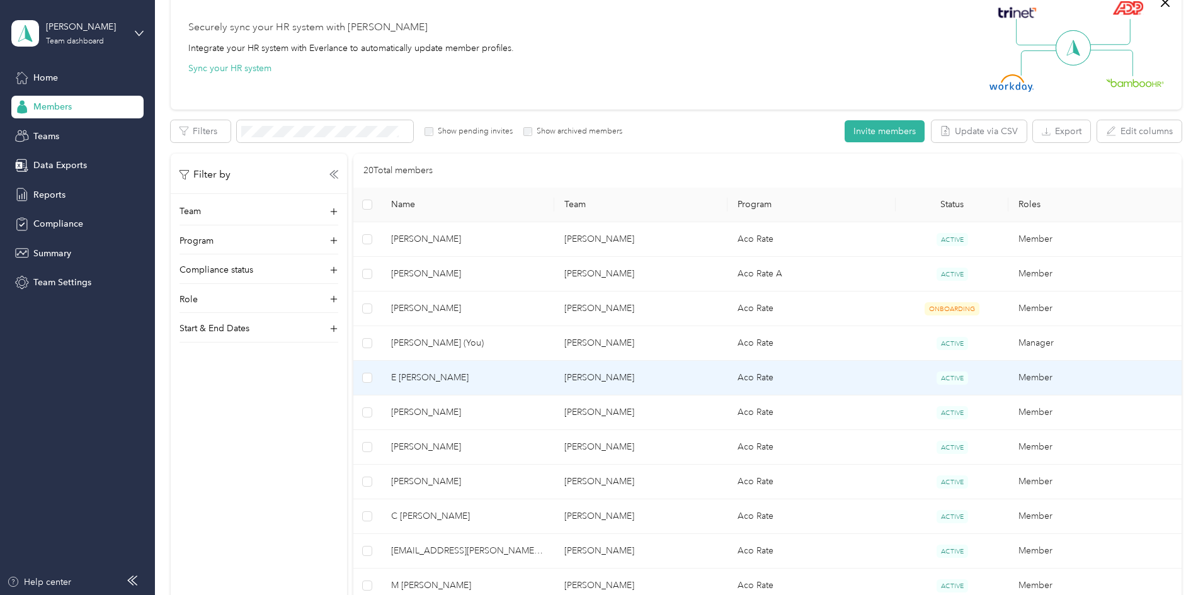
click at [540, 381] on span "E [PERSON_NAME]" at bounding box center [467, 378] width 153 height 14
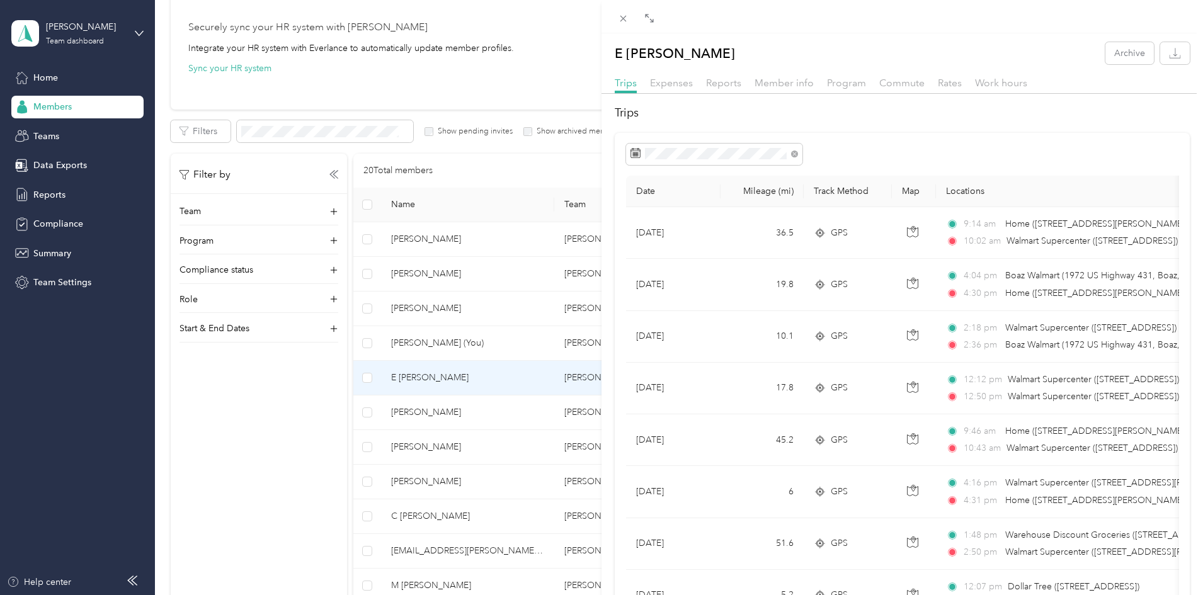
click at [724, 76] on div "Reports" at bounding box center [723, 84] width 35 height 16
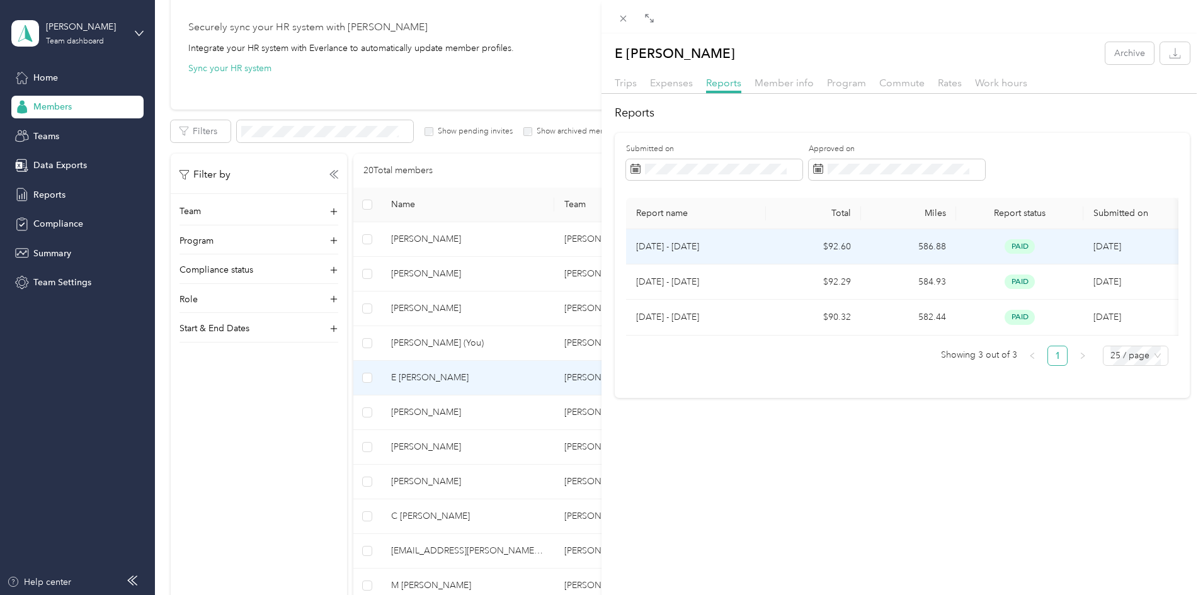
click at [827, 244] on td "$92.60" at bounding box center [813, 246] width 95 height 35
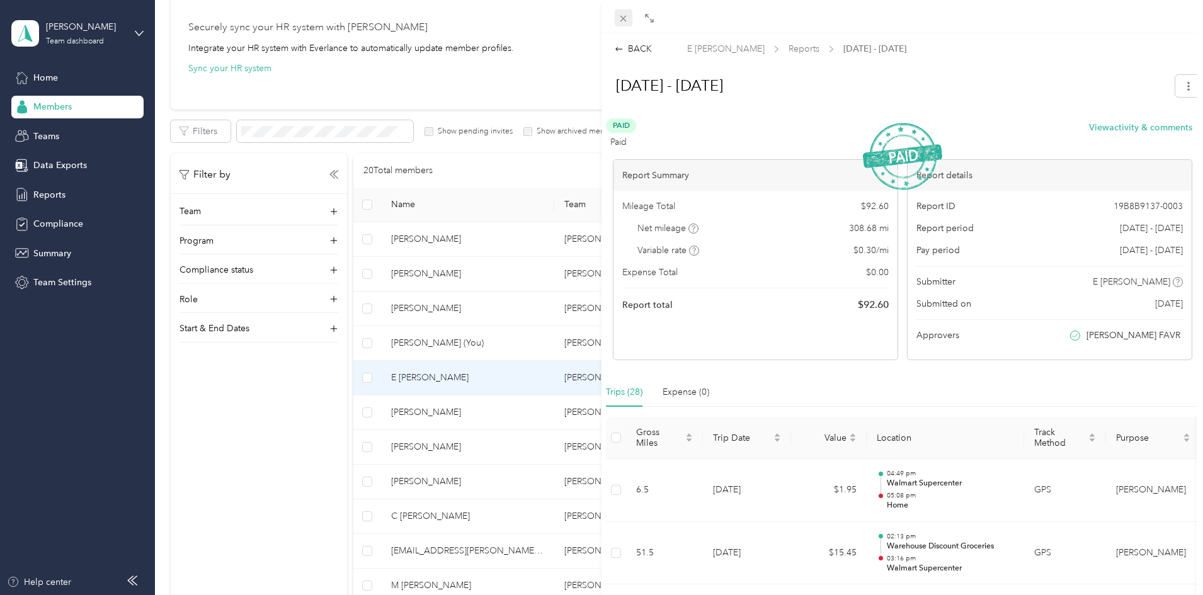
click at [628, 18] on icon at bounding box center [623, 18] width 11 height 11
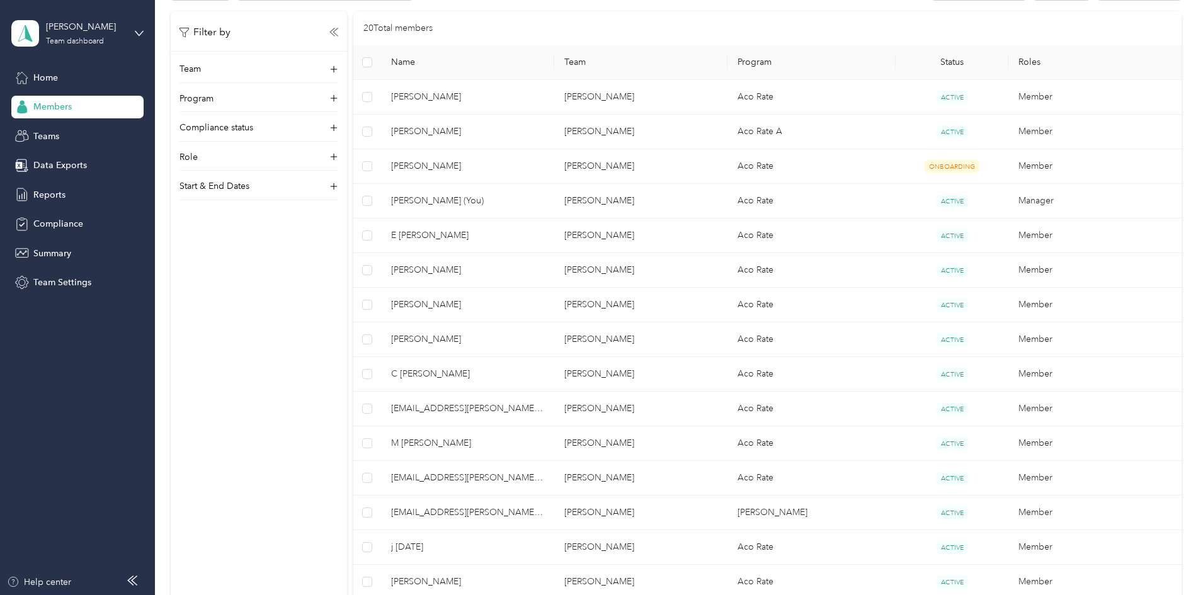
scroll to position [256, 0]
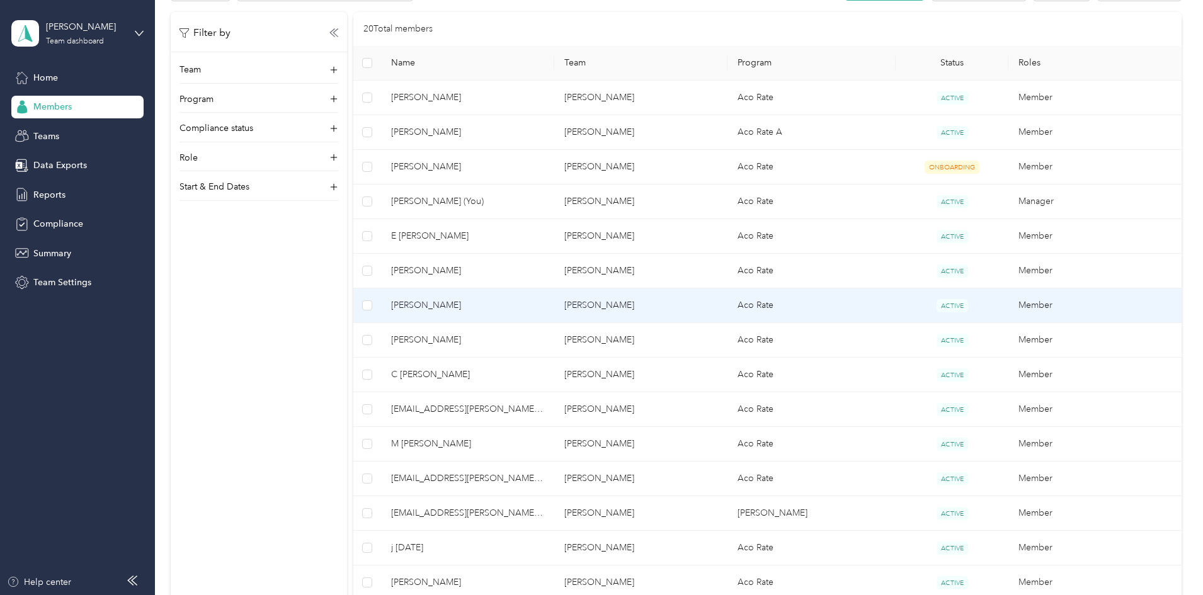
click at [780, 305] on td "Aco Rate" at bounding box center [812, 306] width 169 height 35
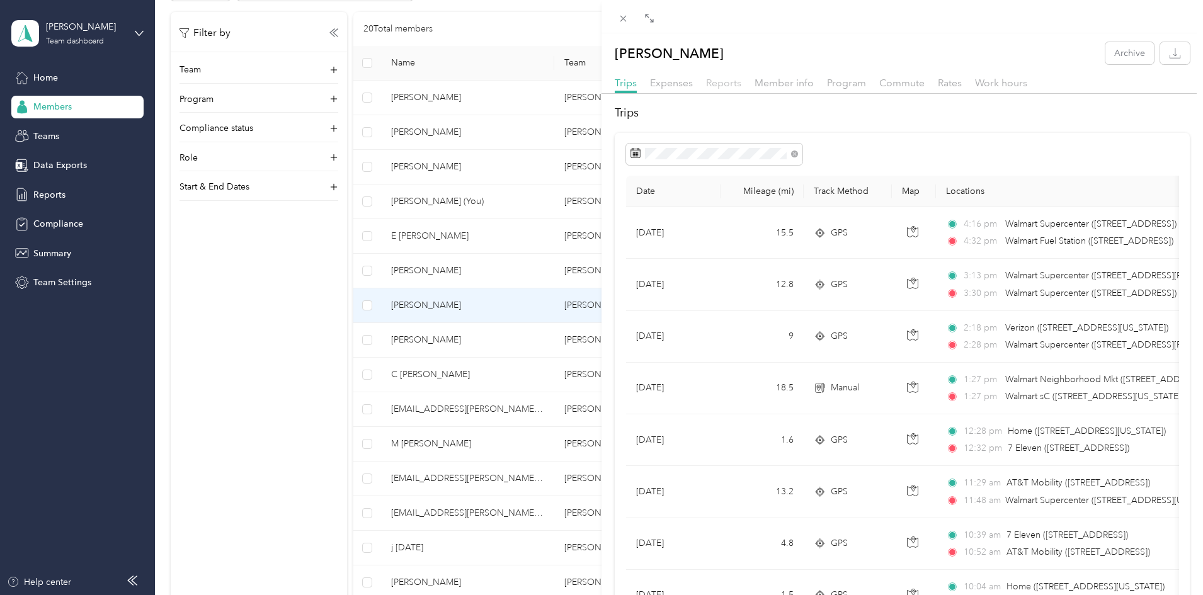
click at [709, 79] on span "Reports" at bounding box center [723, 83] width 35 height 12
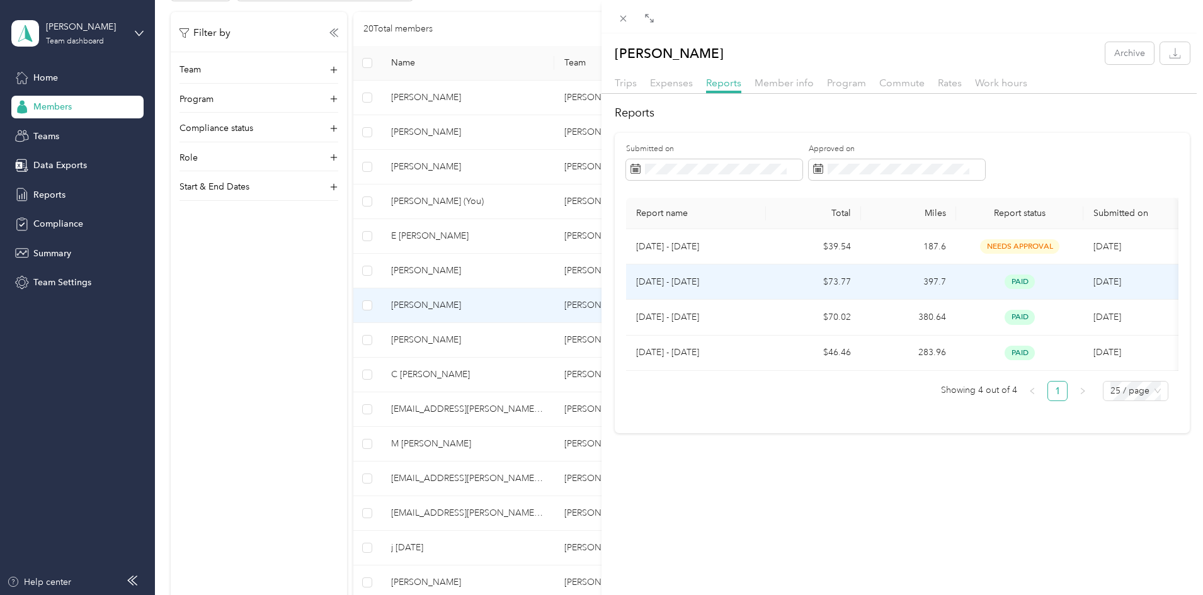
click at [721, 279] on p "[DATE] - [DATE]" at bounding box center [696, 282] width 120 height 14
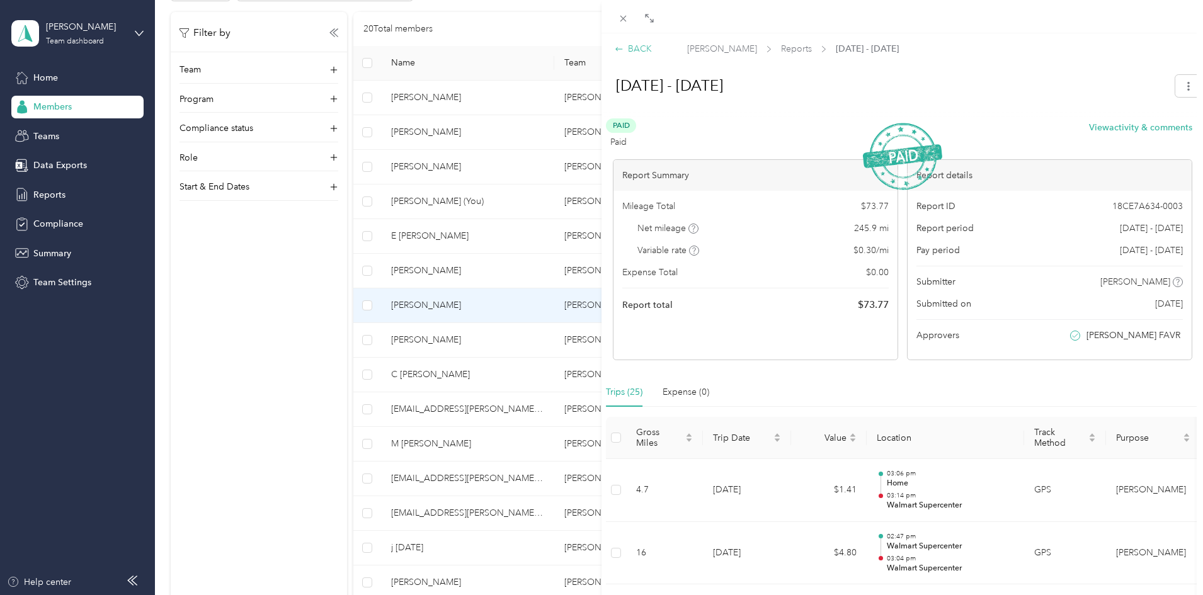
click at [641, 47] on div "BACK" at bounding box center [633, 48] width 37 height 13
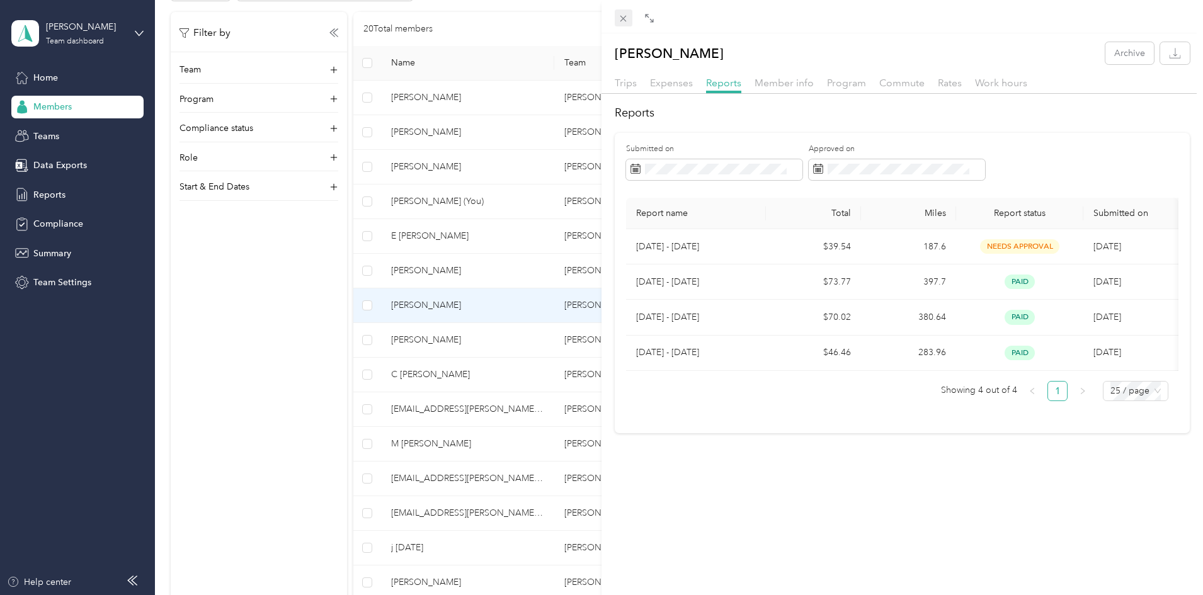
click at [623, 18] on icon at bounding box center [624, 19] width 6 height 6
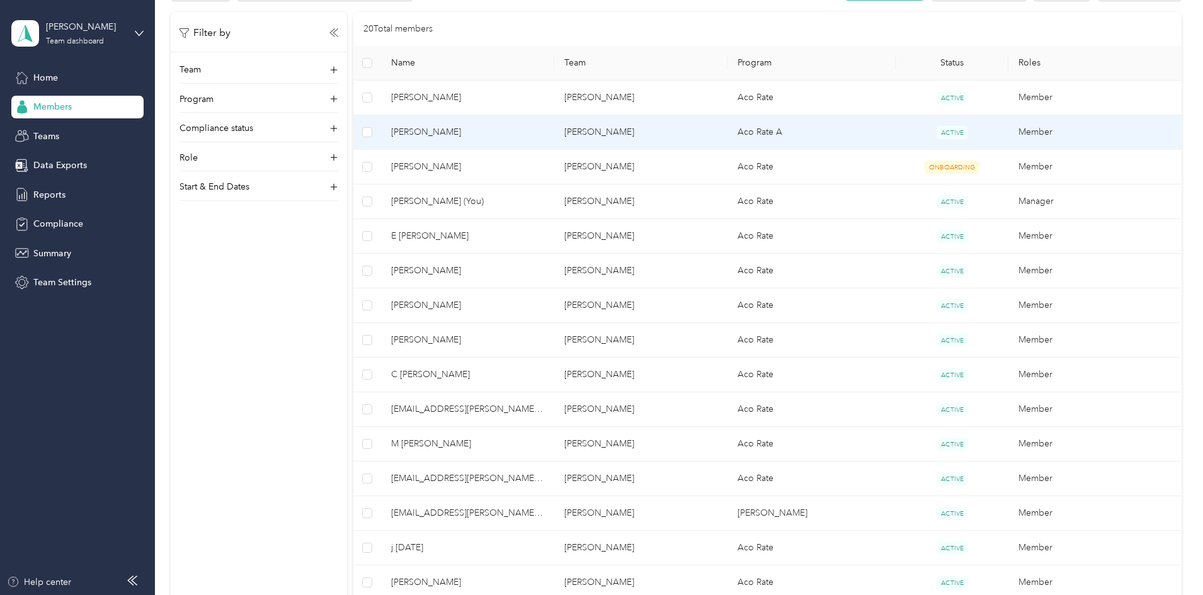
click at [626, 123] on td "[PERSON_NAME]" at bounding box center [640, 132] width 173 height 35
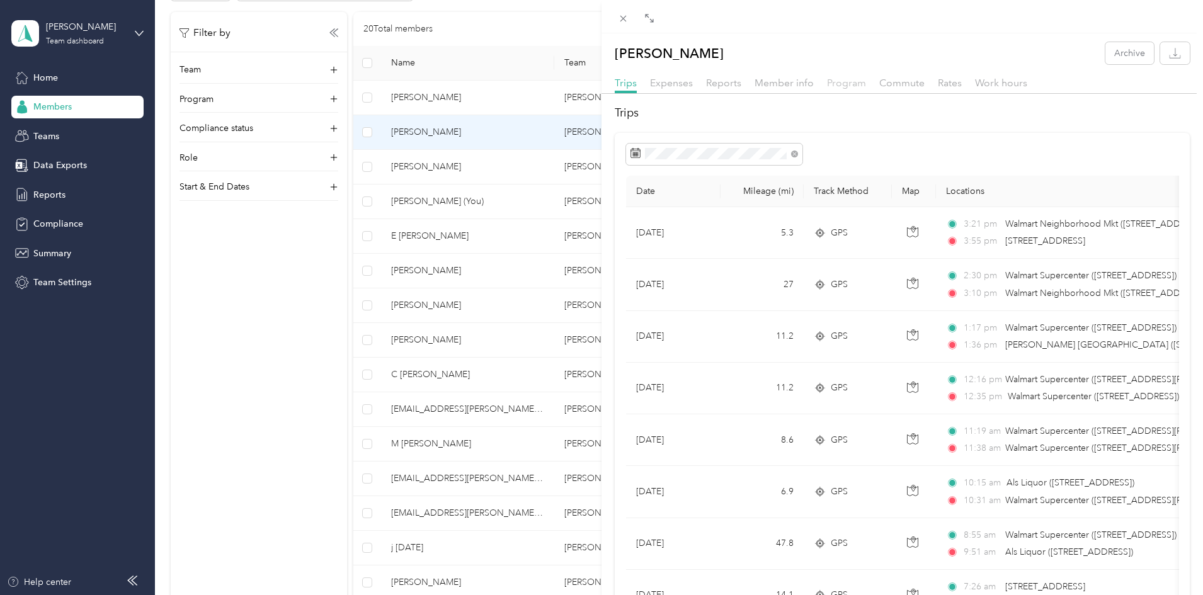
click at [852, 84] on span "Program" at bounding box center [846, 83] width 39 height 12
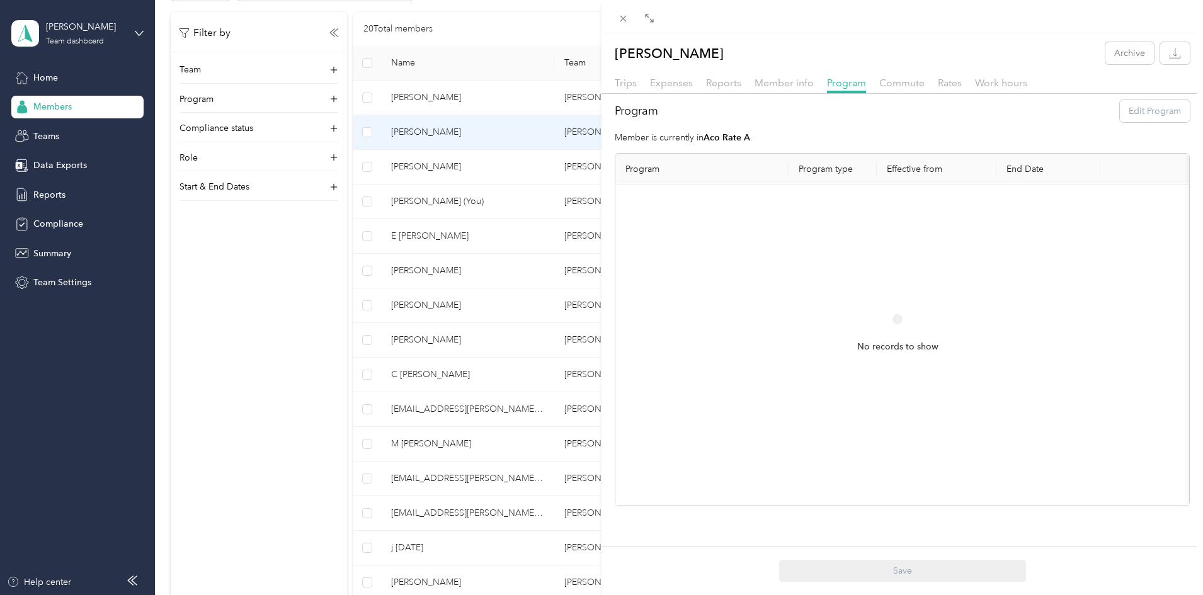
click at [1121, 110] on div "Program Edit Program" at bounding box center [902, 111] width 575 height 22
click at [912, 295] on div "No records to show" at bounding box center [898, 345] width 544 height 300
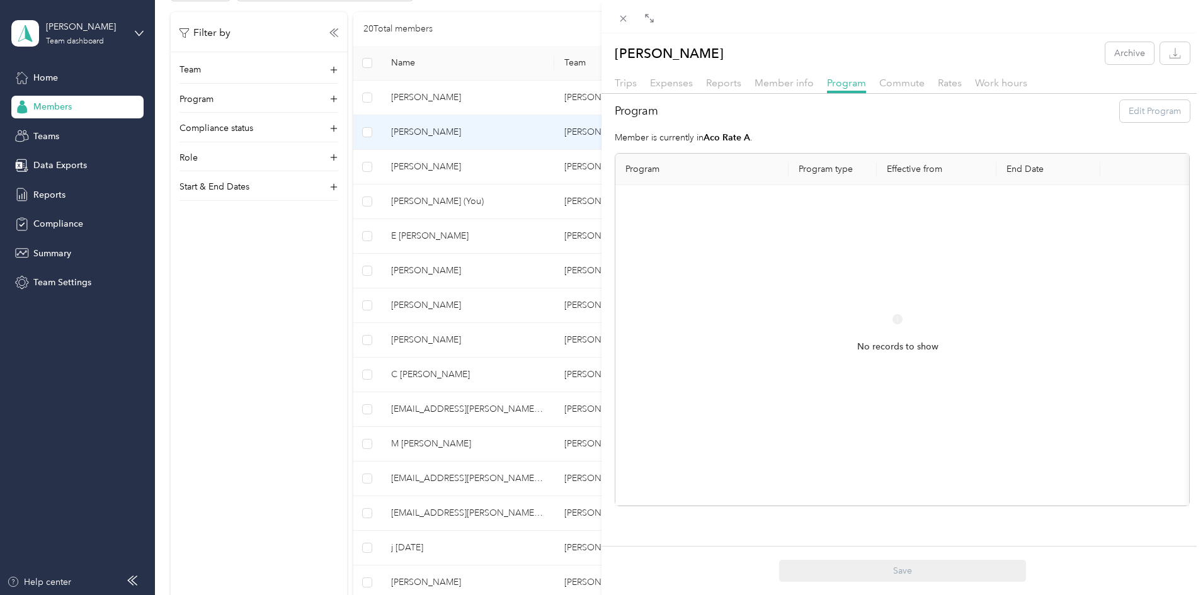
click at [621, 28] on div at bounding box center [903, 16] width 602 height 33
click at [617, 20] on span at bounding box center [624, 18] width 18 height 18
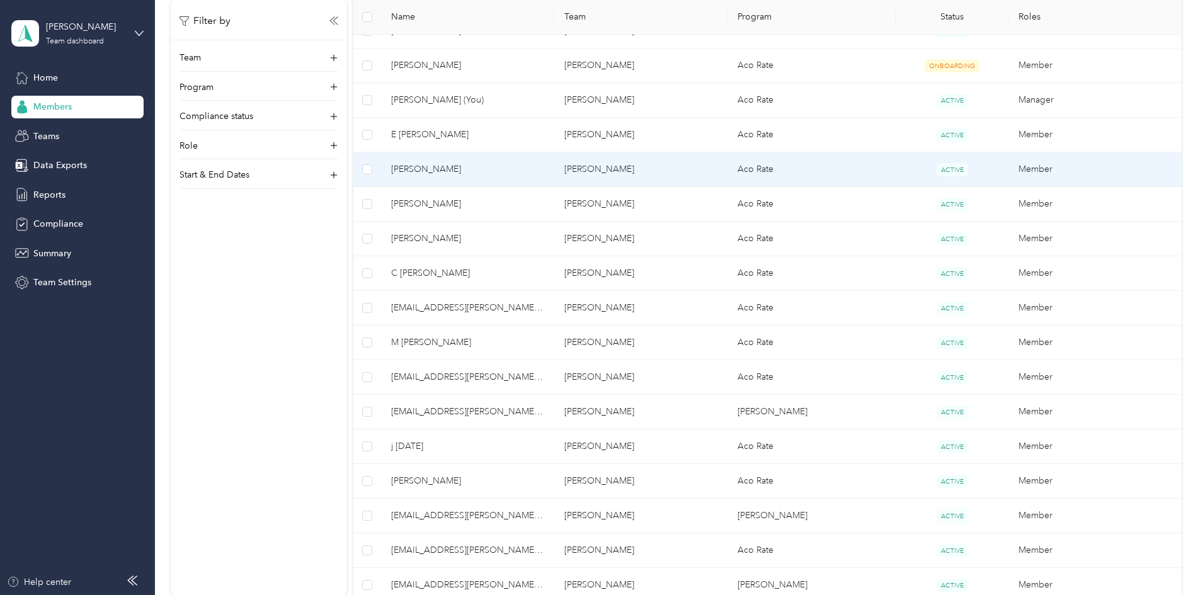
scroll to position [364, 0]
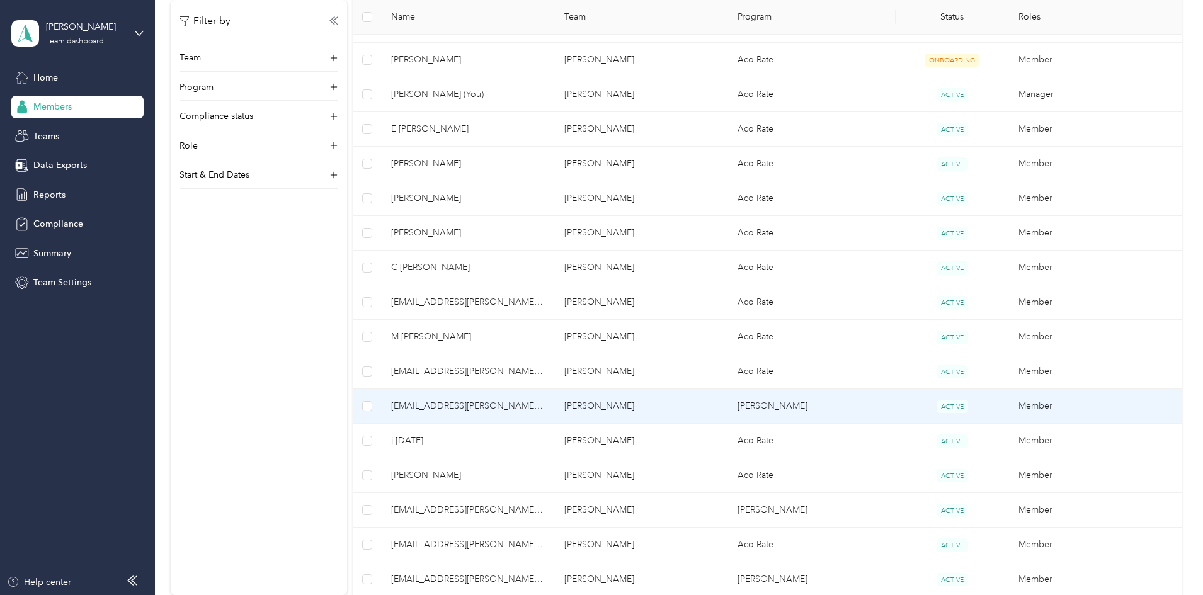
click at [750, 406] on td "[PERSON_NAME]" at bounding box center [812, 406] width 169 height 35
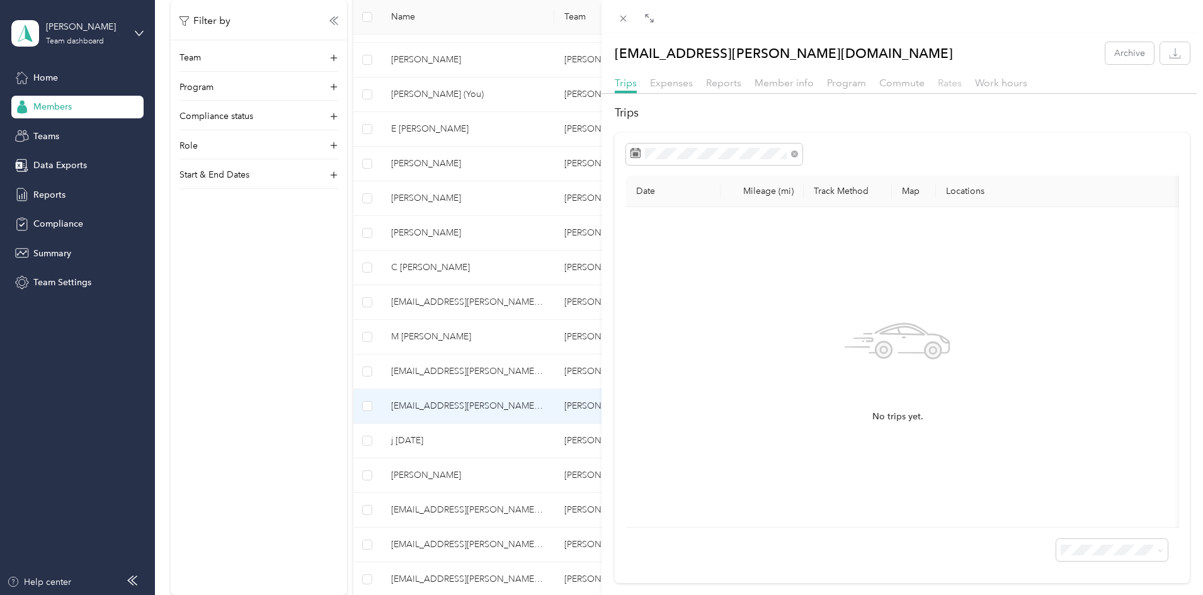
click at [944, 78] on span "Rates" at bounding box center [950, 83] width 24 height 12
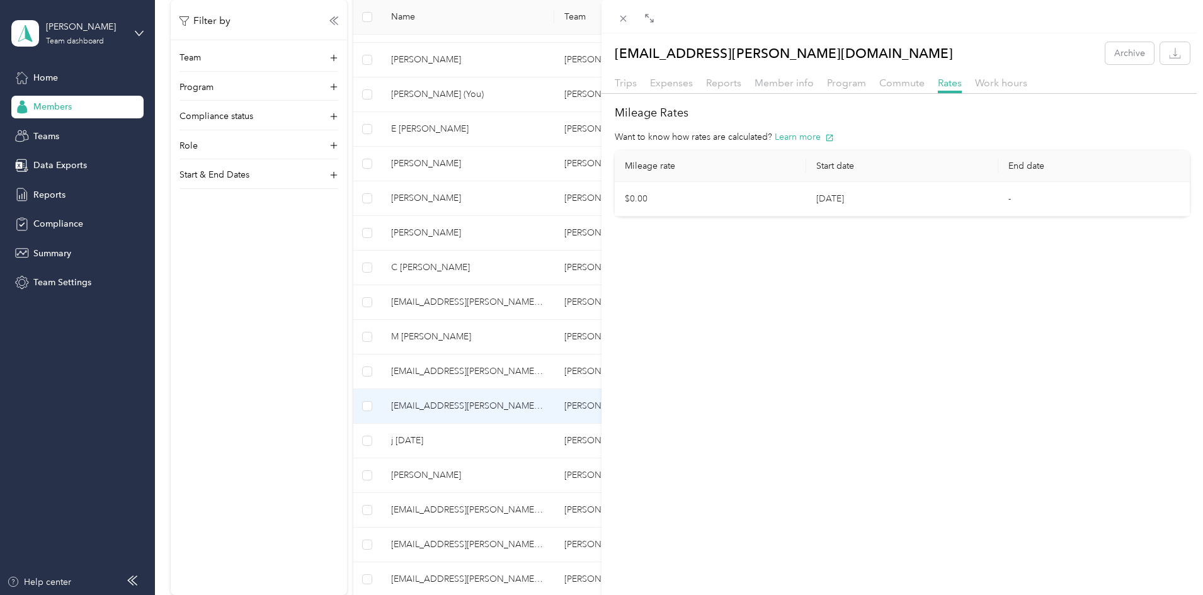
click at [347, 389] on div "[EMAIL_ADDRESS][PERSON_NAME][DOMAIN_NAME] Archive Trips Expenses Reports Member…" at bounding box center [601, 297] width 1203 height 595
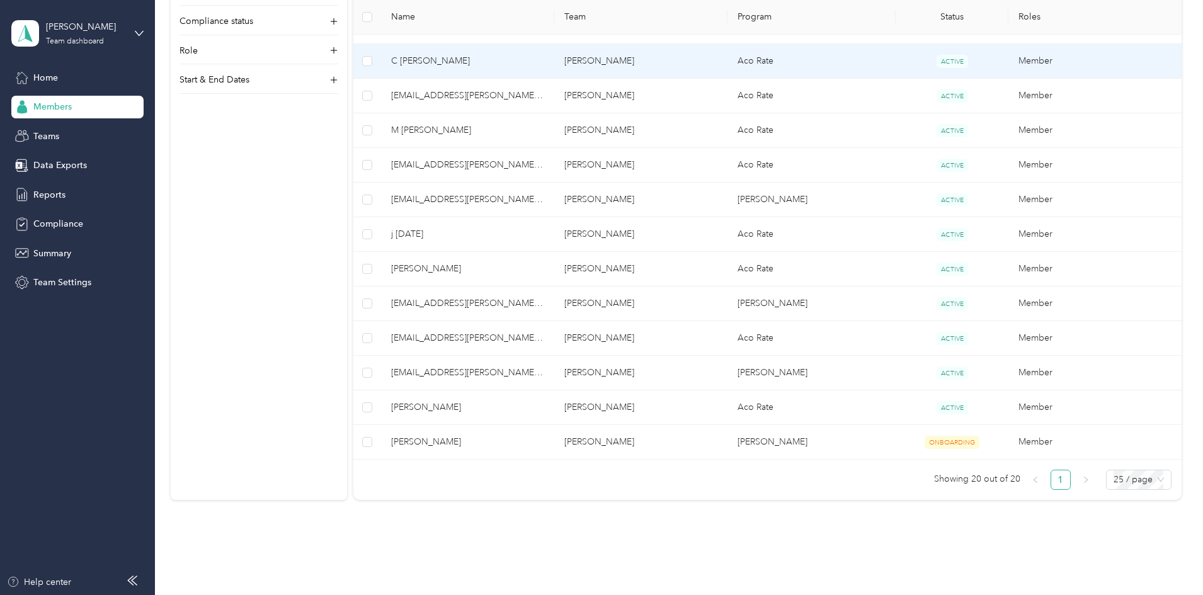
scroll to position [579, 0]
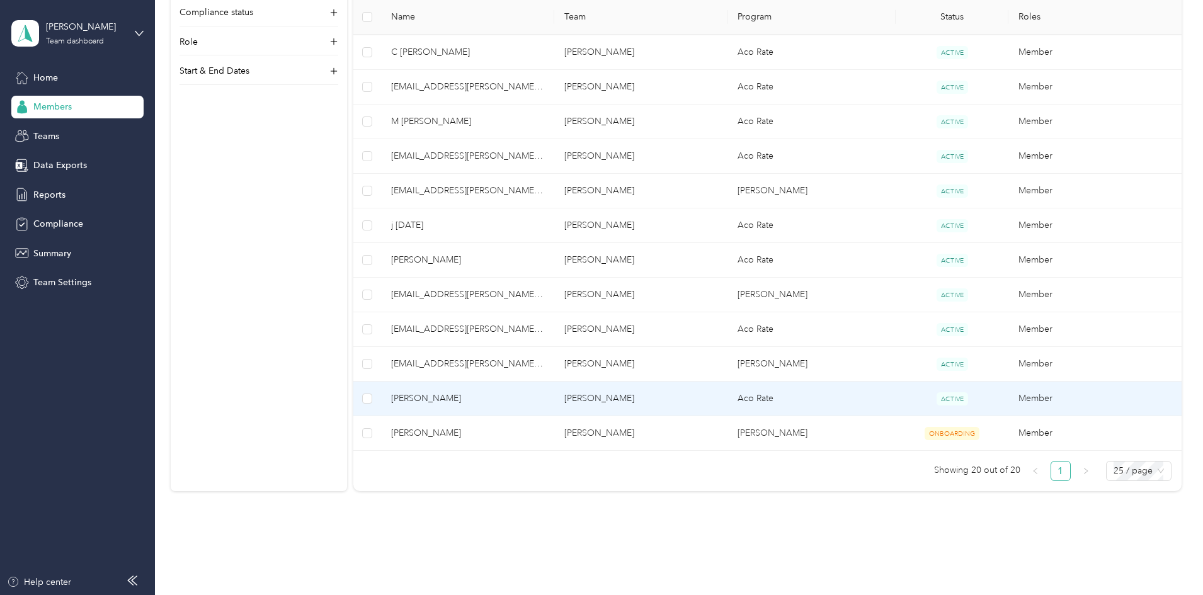
click at [762, 397] on td "Aco Rate" at bounding box center [812, 399] width 169 height 35
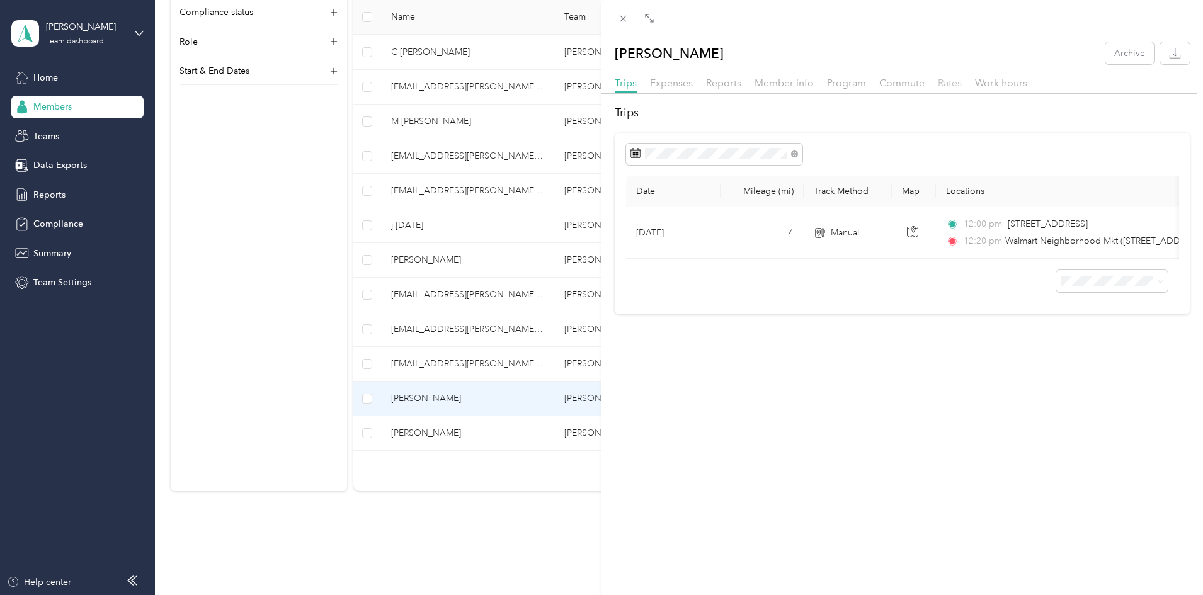
click at [944, 81] on span "Rates" at bounding box center [950, 83] width 24 height 12
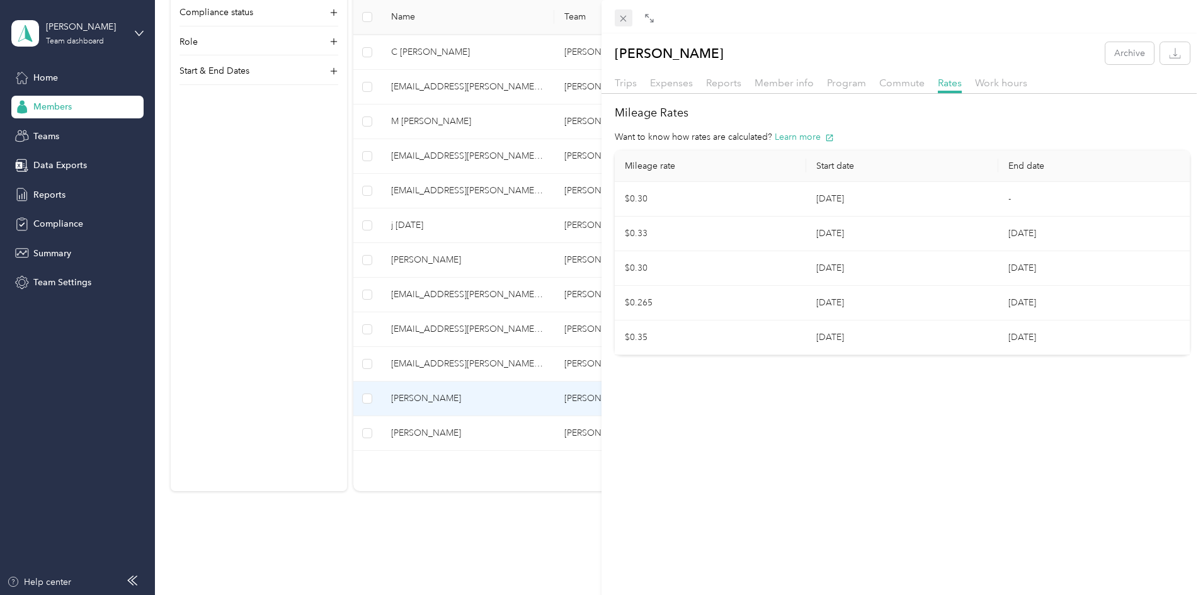
click at [620, 21] on icon at bounding box center [623, 18] width 11 height 11
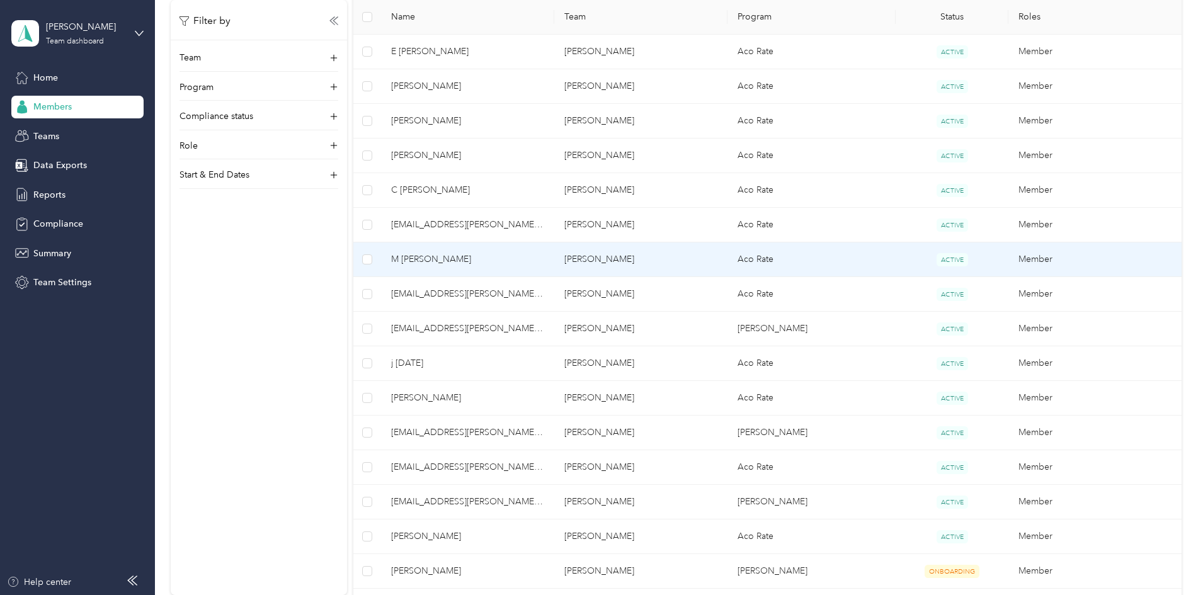
scroll to position [428, 0]
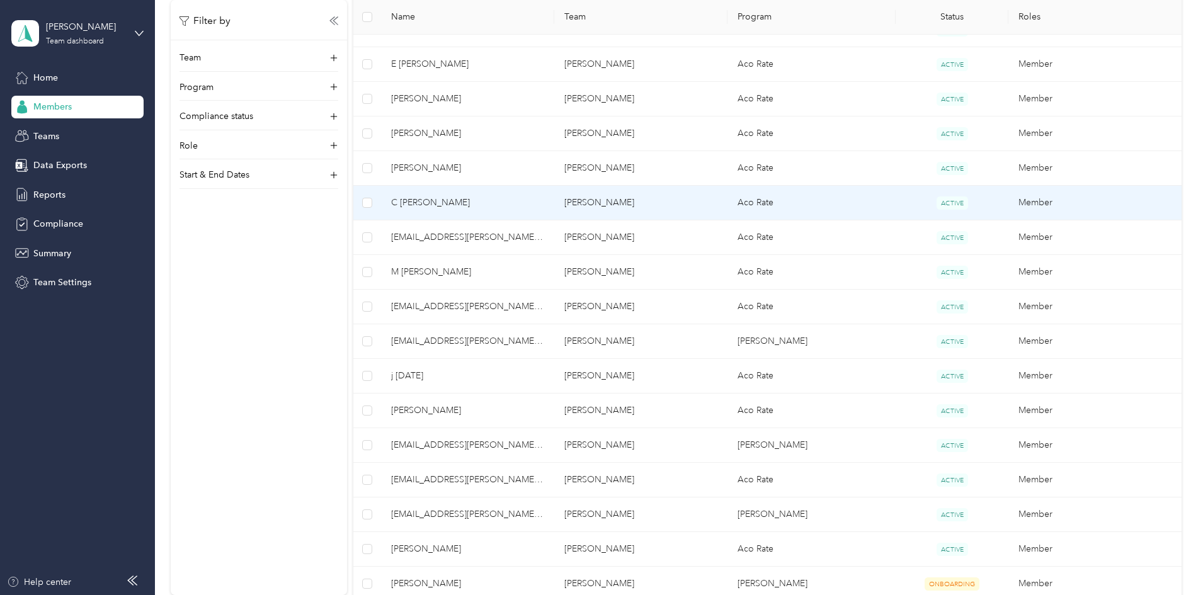
click at [760, 200] on td "Aco Rate" at bounding box center [812, 203] width 169 height 35
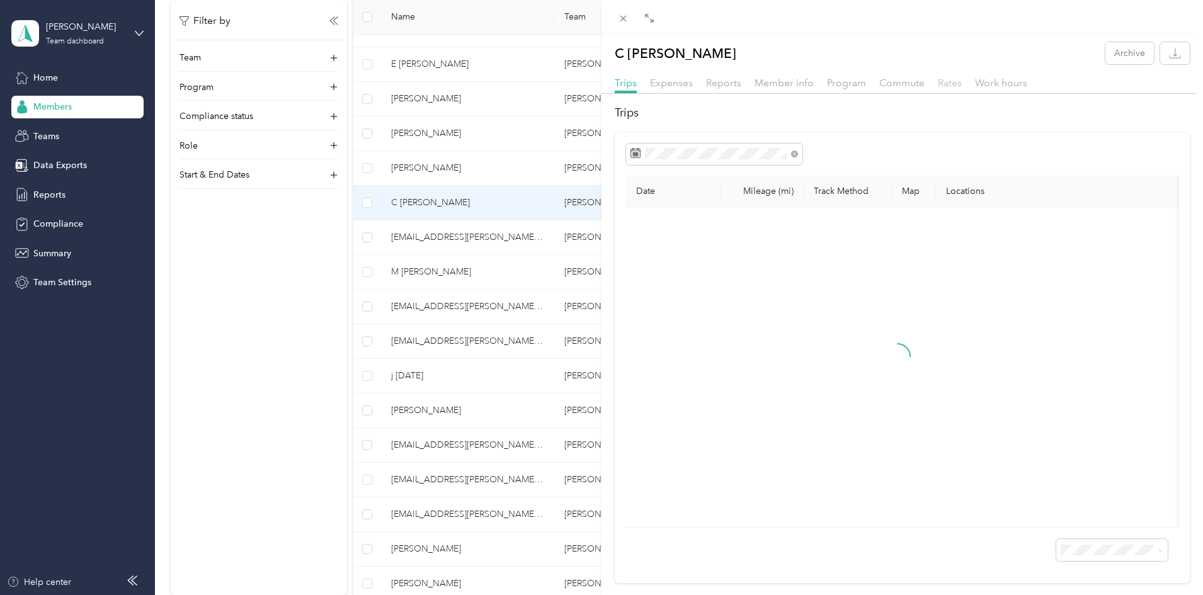
click at [943, 86] on span "Rates" at bounding box center [950, 83] width 24 height 12
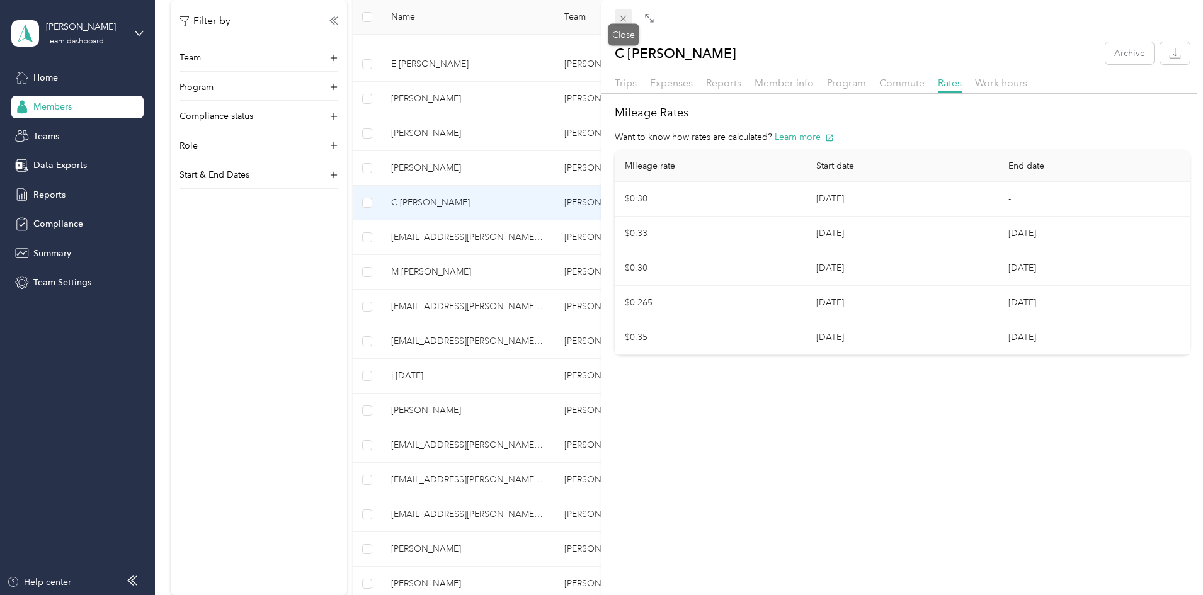
click at [624, 23] on icon at bounding box center [623, 18] width 11 height 11
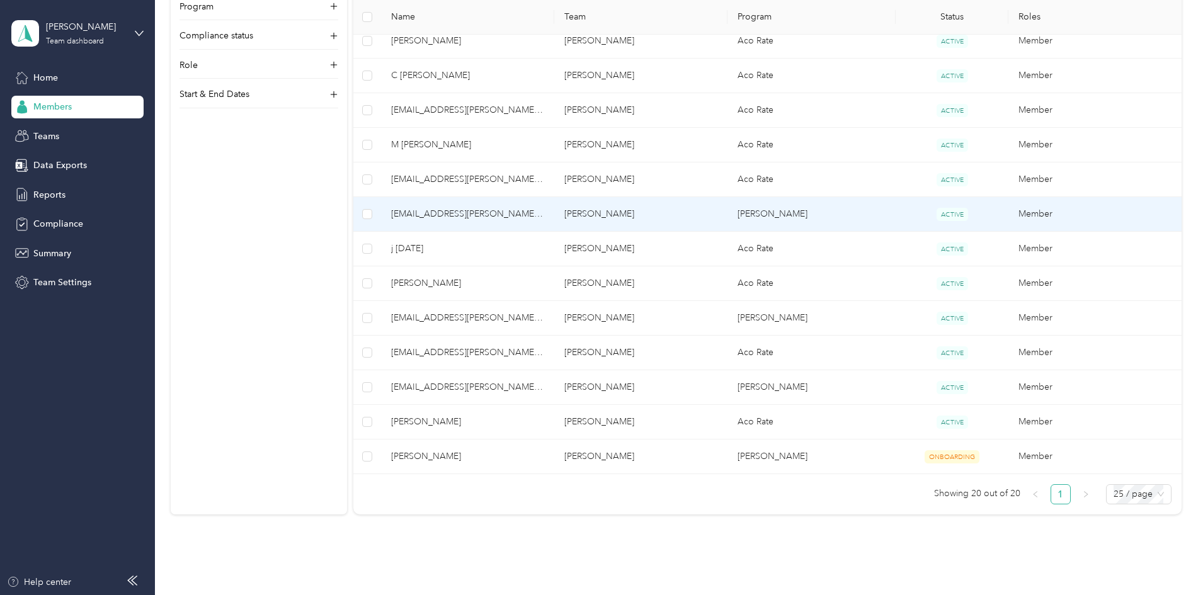
scroll to position [556, 0]
click at [544, 215] on span "[EMAIL_ADDRESS][PERSON_NAME][DOMAIN_NAME]" at bounding box center [467, 214] width 153 height 14
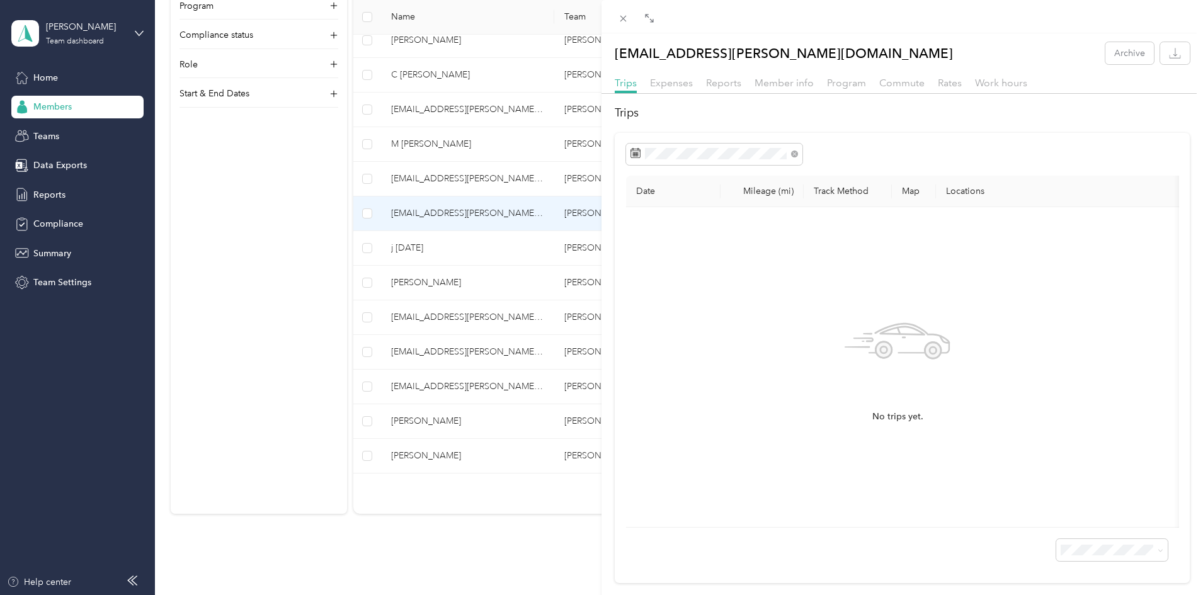
click at [378, 263] on div "[EMAIL_ADDRESS][PERSON_NAME][DOMAIN_NAME] Archive Trips Expenses Reports Member…" at bounding box center [601, 297] width 1203 height 595
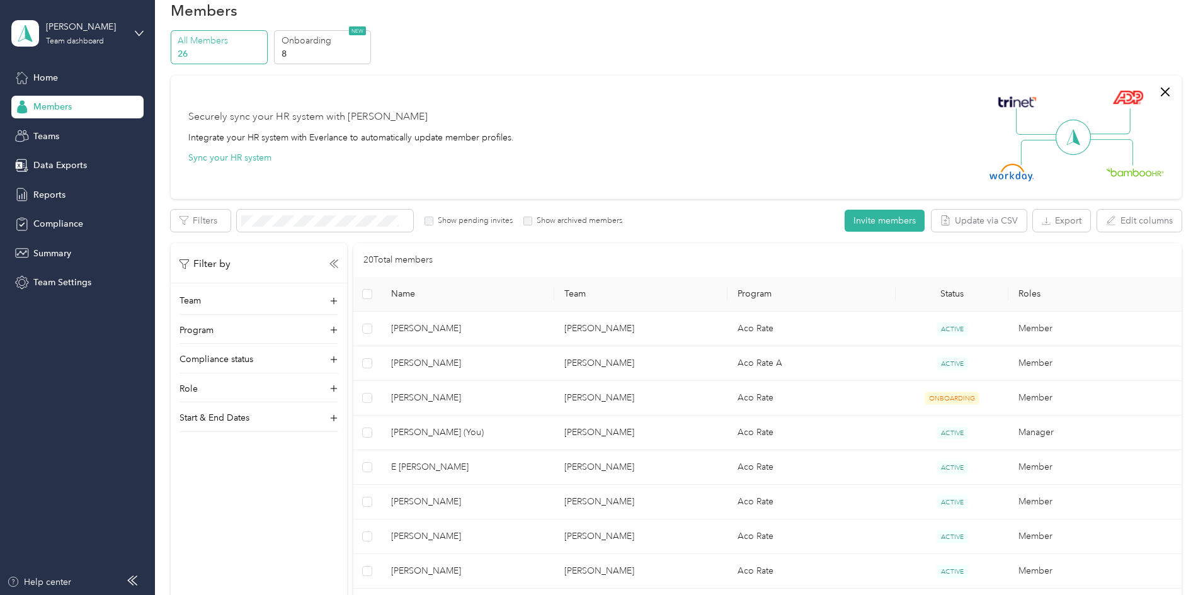
scroll to position [24, 0]
click at [78, 277] on span "Team Settings" at bounding box center [62, 282] width 58 height 13
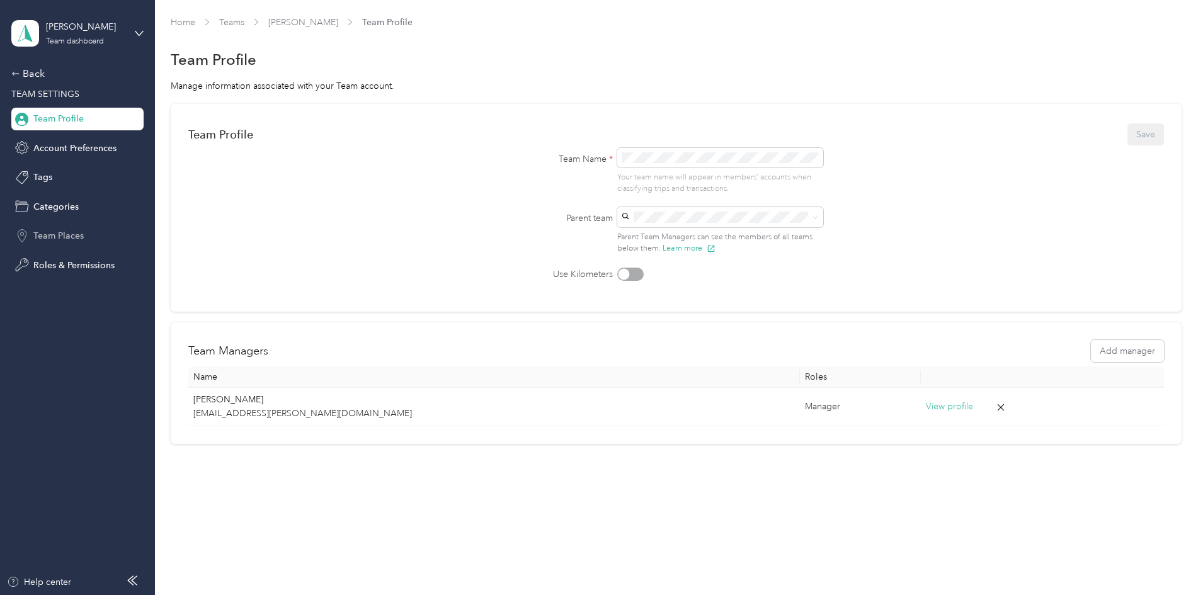
click at [58, 234] on span "Team Places" at bounding box center [58, 235] width 50 height 13
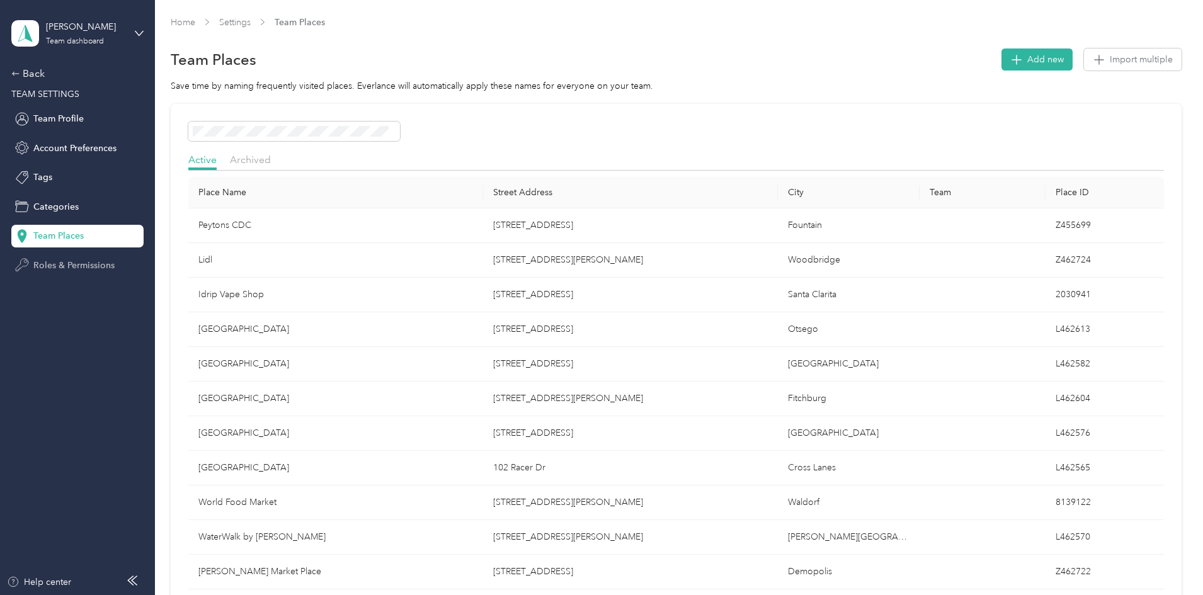
click at [58, 267] on span "Roles & Permissions" at bounding box center [73, 265] width 81 height 13
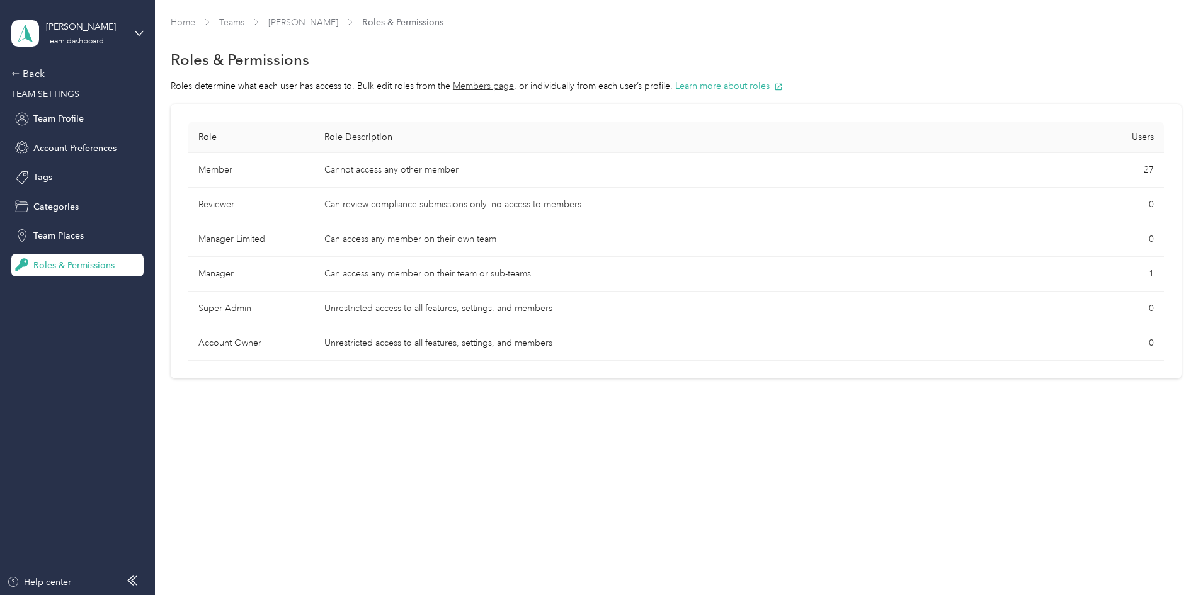
click at [426, 173] on td "Cannot access any other member" at bounding box center [691, 170] width 755 height 35
click at [88, 239] on div "Team Places" at bounding box center [77, 236] width 132 height 23
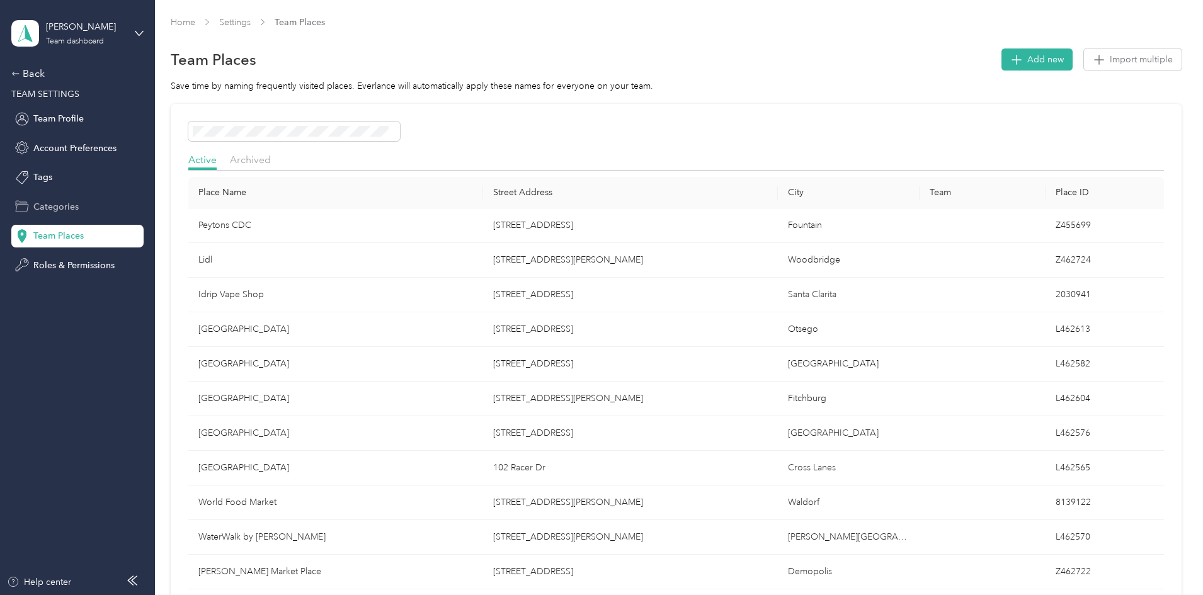
click at [87, 200] on div "Categories" at bounding box center [77, 206] width 132 height 23
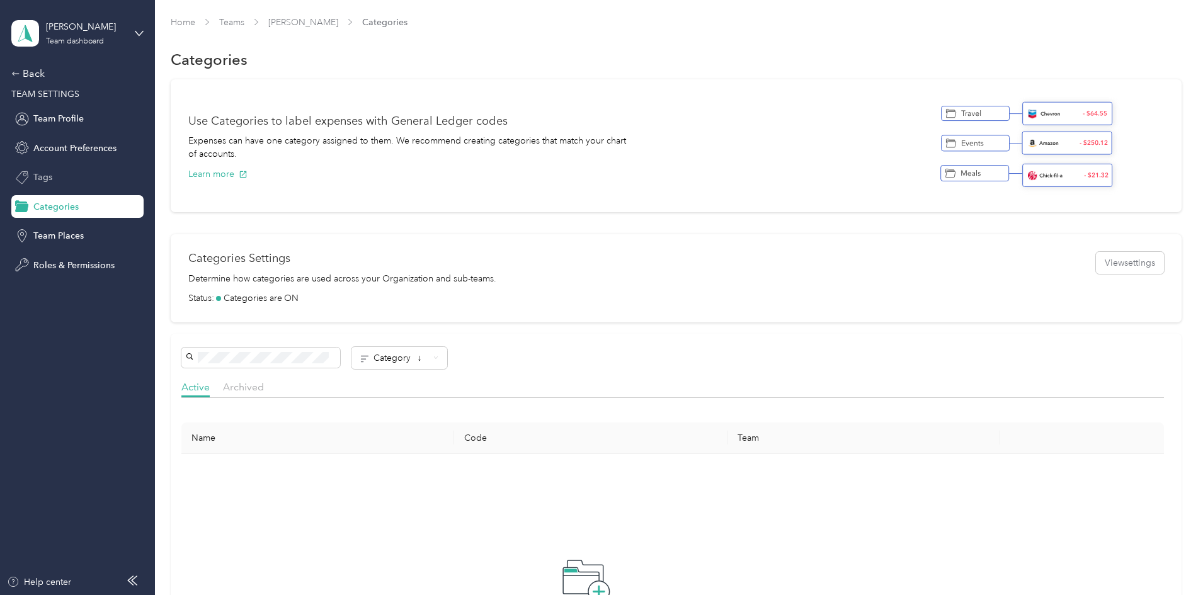
click at [83, 173] on div "Tags" at bounding box center [77, 177] width 132 height 23
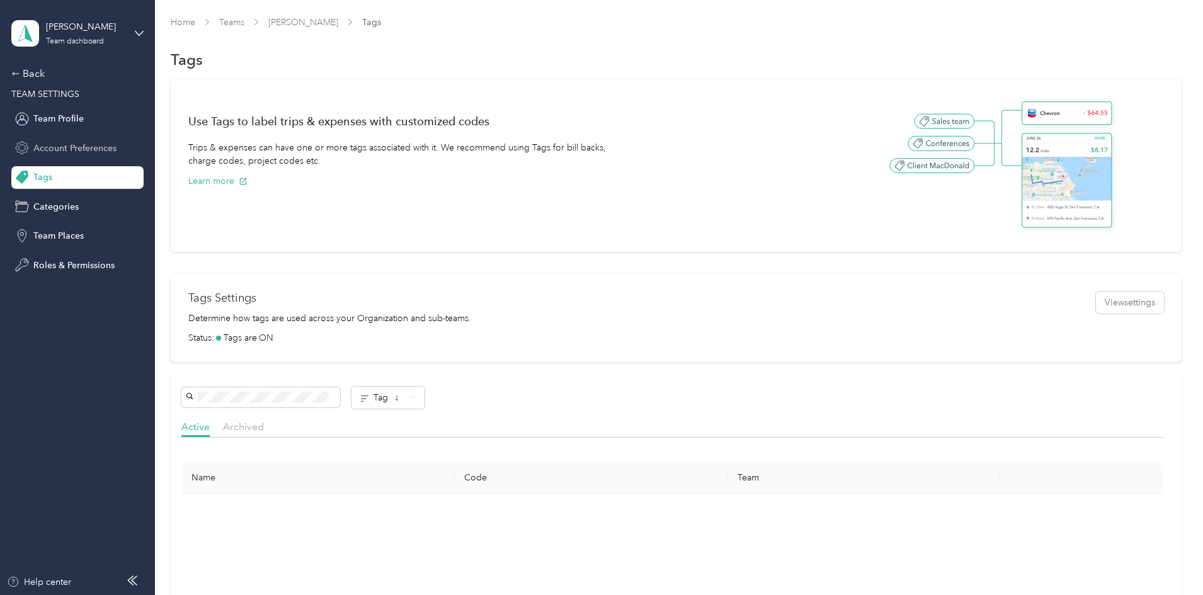
click at [80, 145] on span "Account Preferences" at bounding box center [74, 148] width 83 height 13
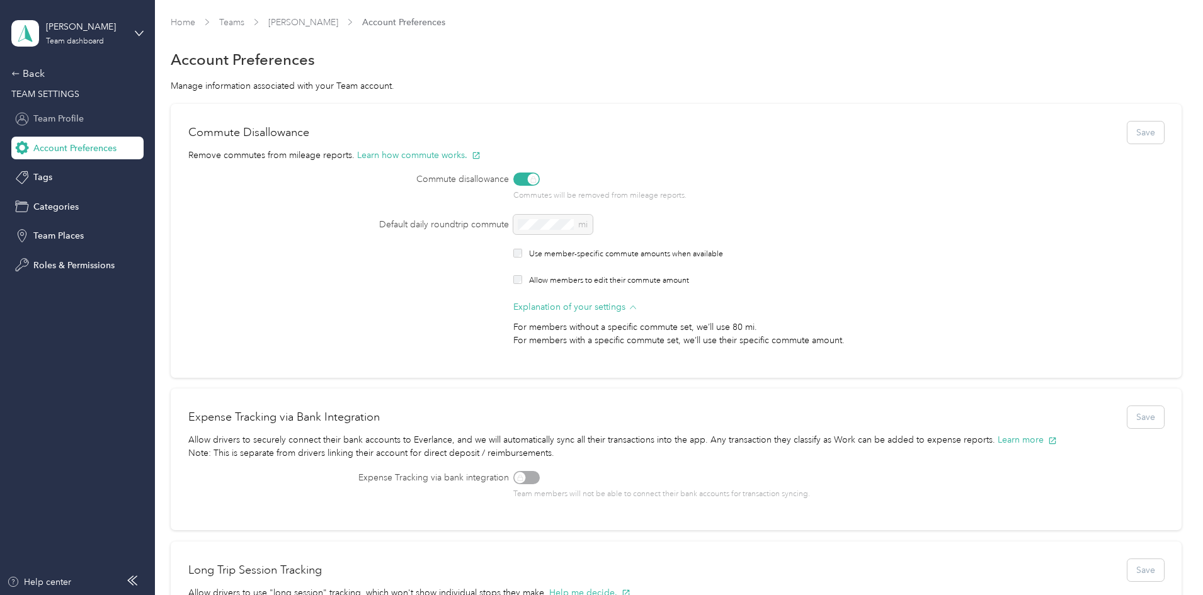
click at [80, 125] on span "Team Profile" at bounding box center [58, 118] width 50 height 13
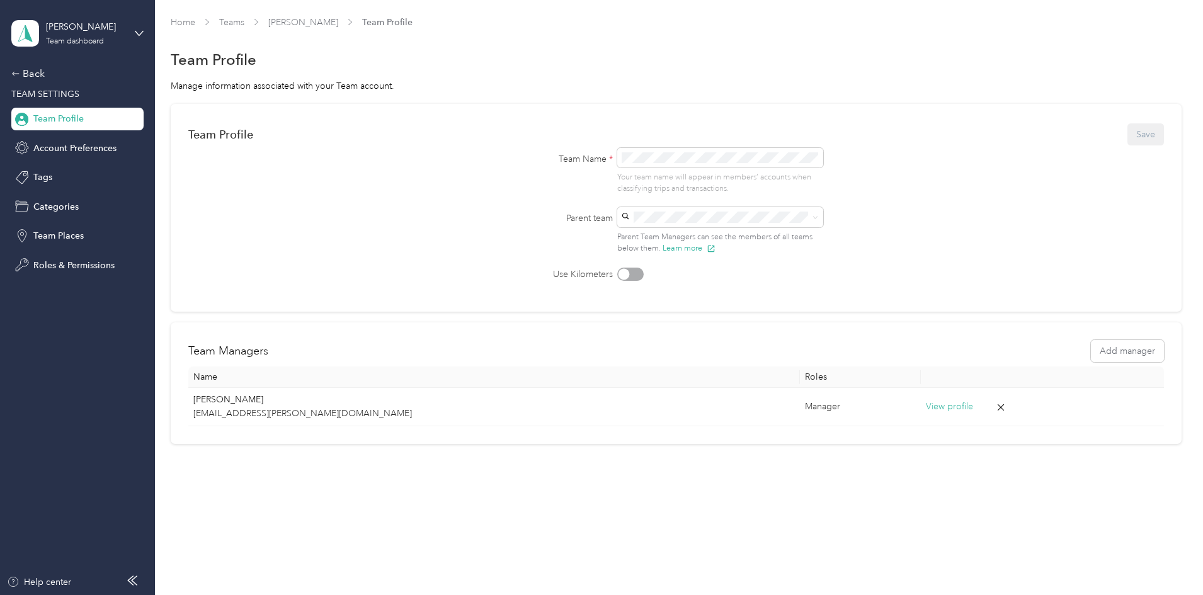
click at [80, 125] on span "Team Profile" at bounding box center [58, 118] width 50 height 13
click at [78, 79] on div "Back" at bounding box center [74, 73] width 126 height 15
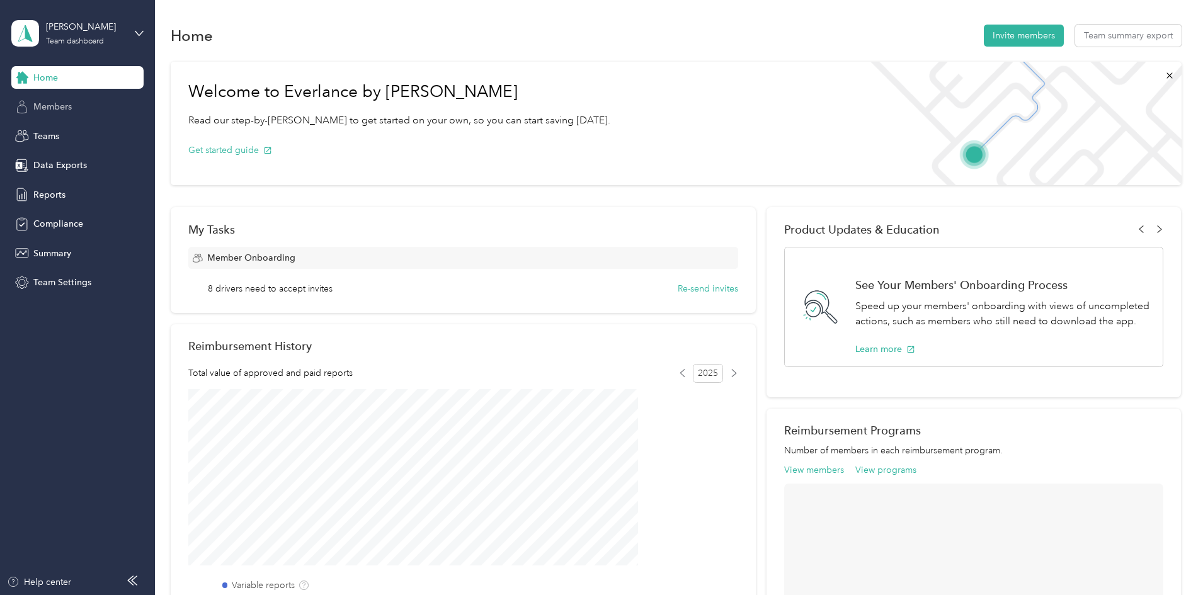
click at [73, 113] on div "Members" at bounding box center [77, 107] width 132 height 23
